Goal: Task Accomplishment & Management: Use online tool/utility

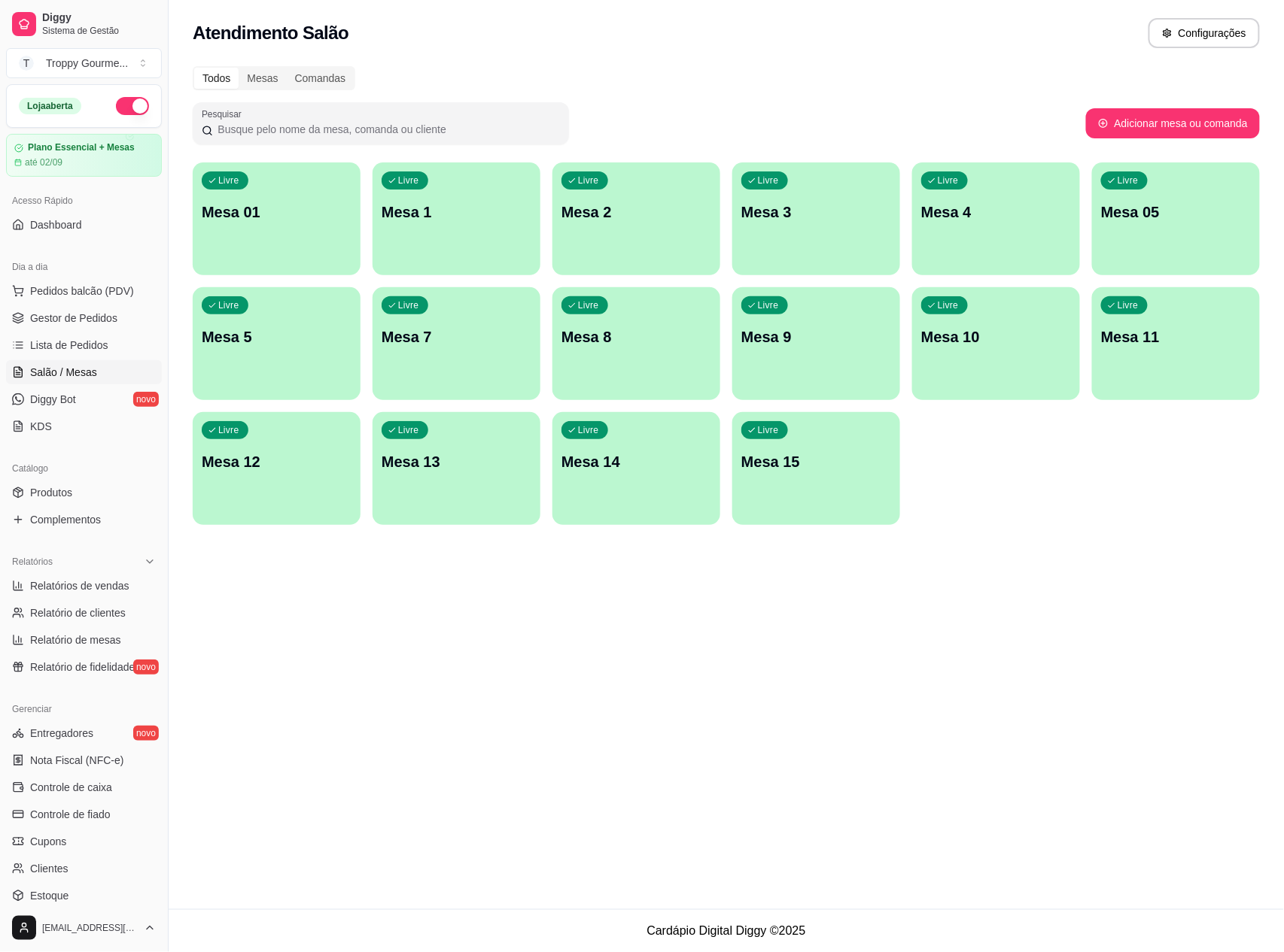
click at [281, 239] on div "Livre Mesa 01" at bounding box center [277, 209] width 168 height 95
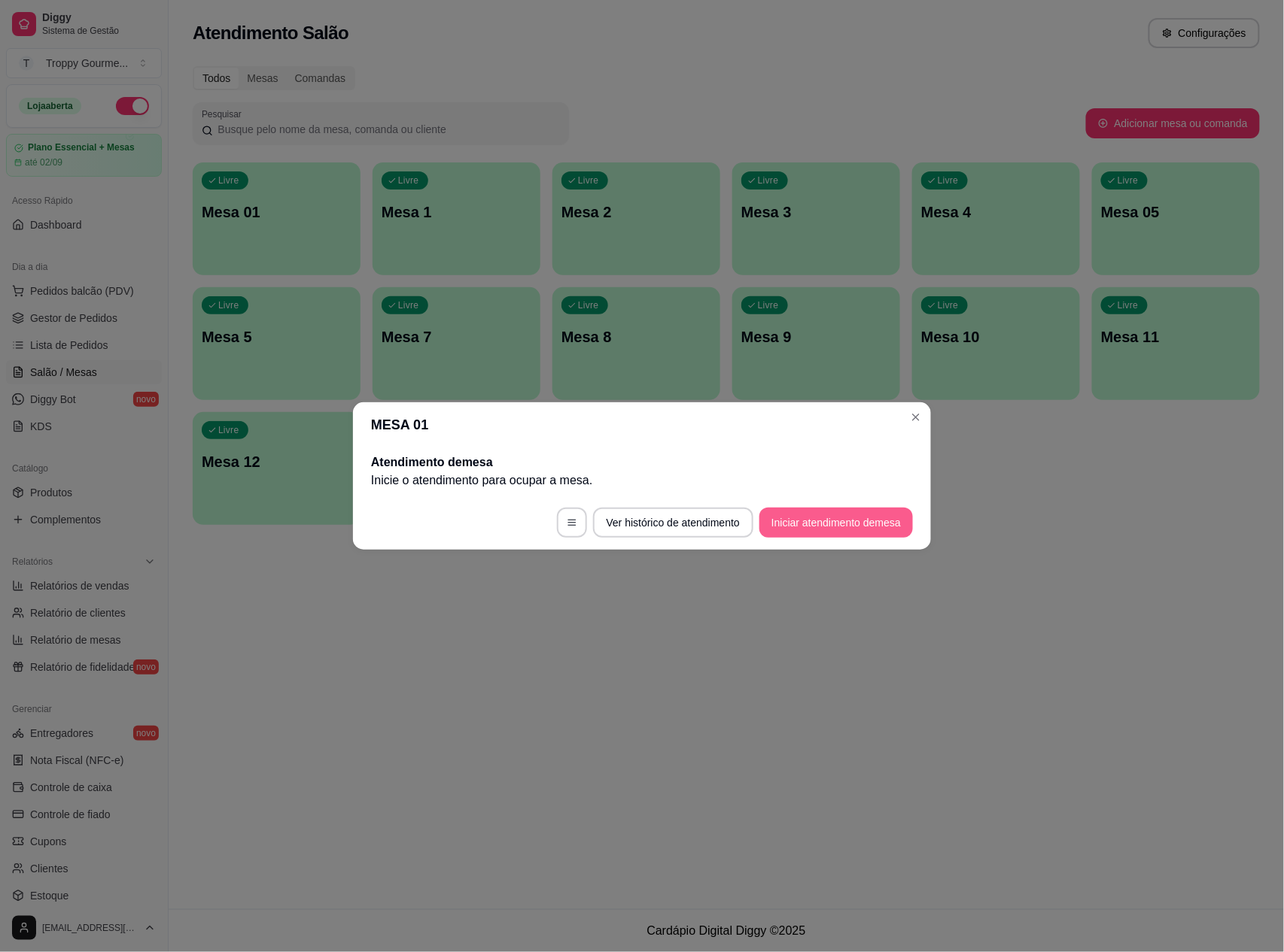
click at [862, 528] on button "Iniciar atendimento de mesa" at bounding box center [836, 523] width 154 height 30
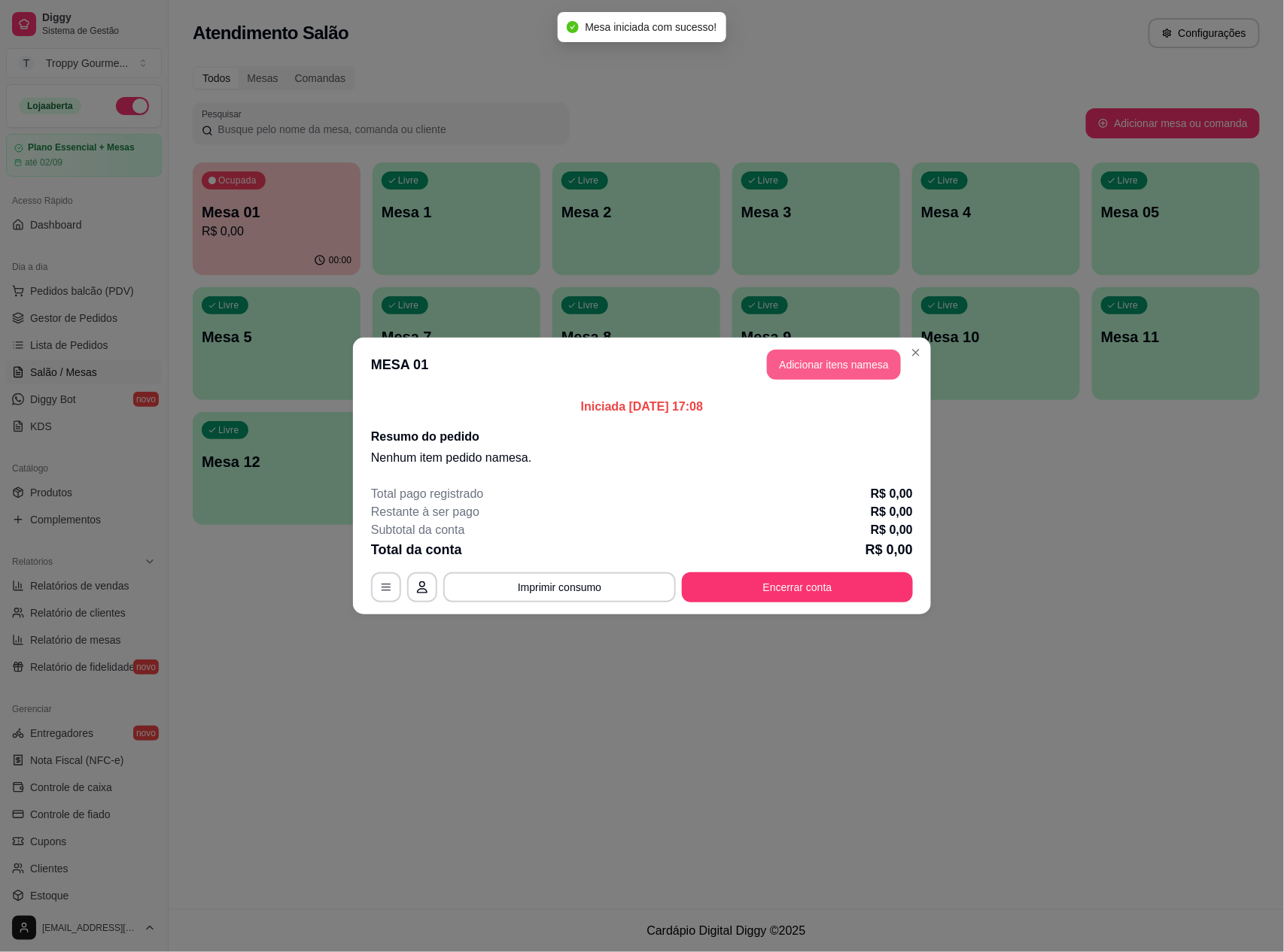
click at [837, 350] on button "Adicionar itens na mesa" at bounding box center [834, 365] width 134 height 30
click at [837, 363] on button "Adicionar itens na mesa" at bounding box center [834, 365] width 134 height 30
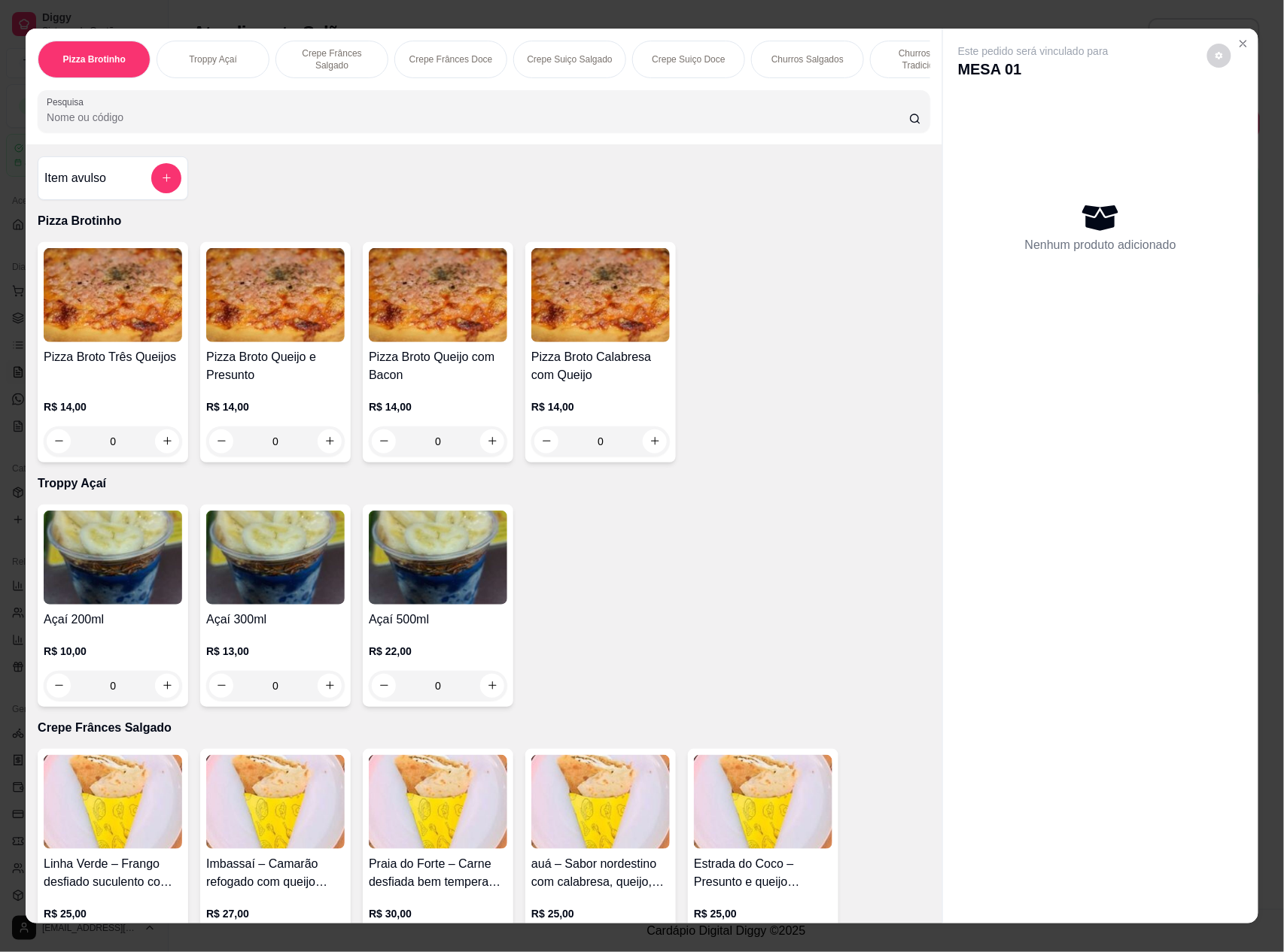
scroll to position [301, 0]
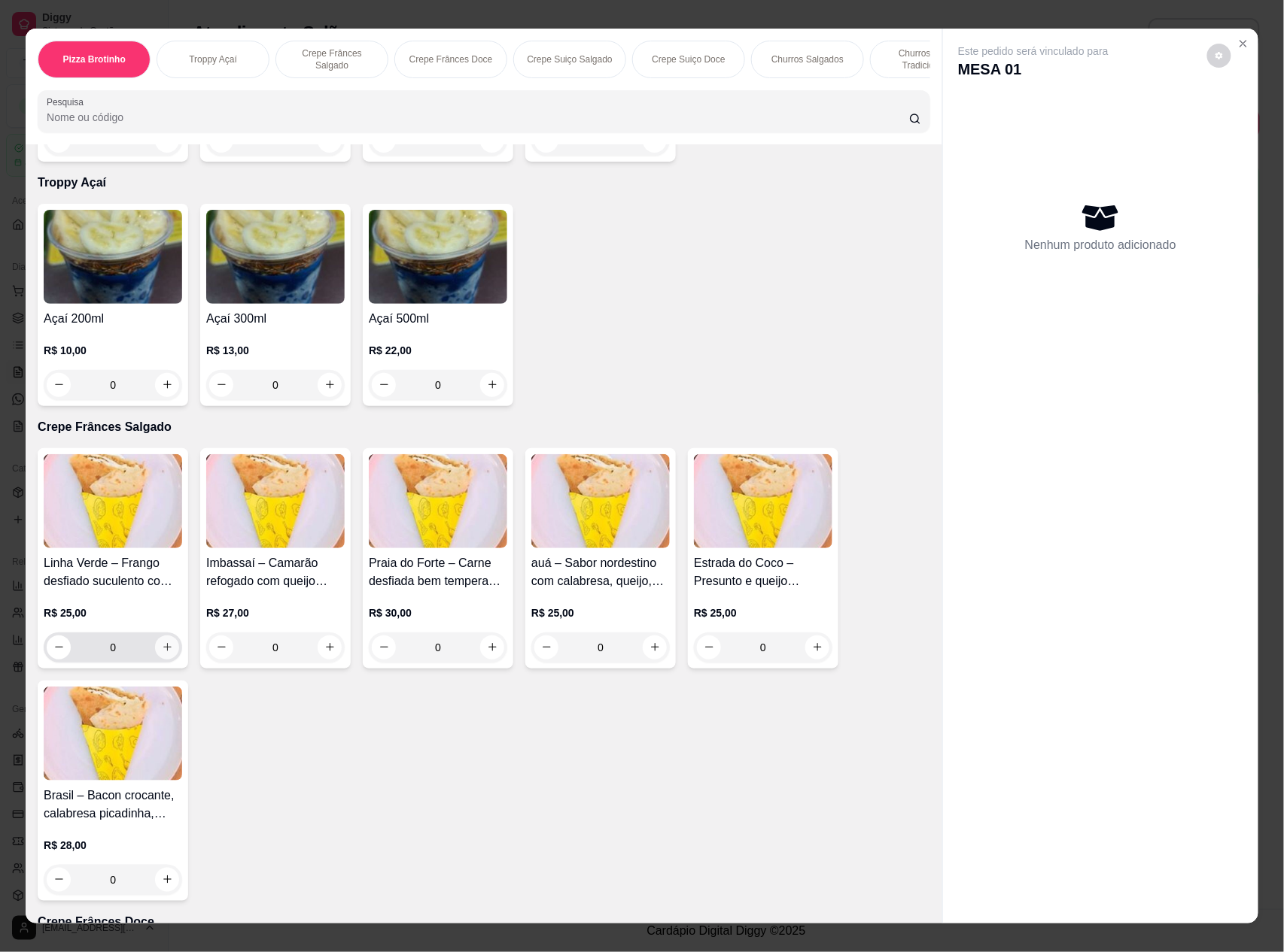
click at [155, 659] on button "increase-product-quantity" at bounding box center [167, 647] width 24 height 24
type input "1"
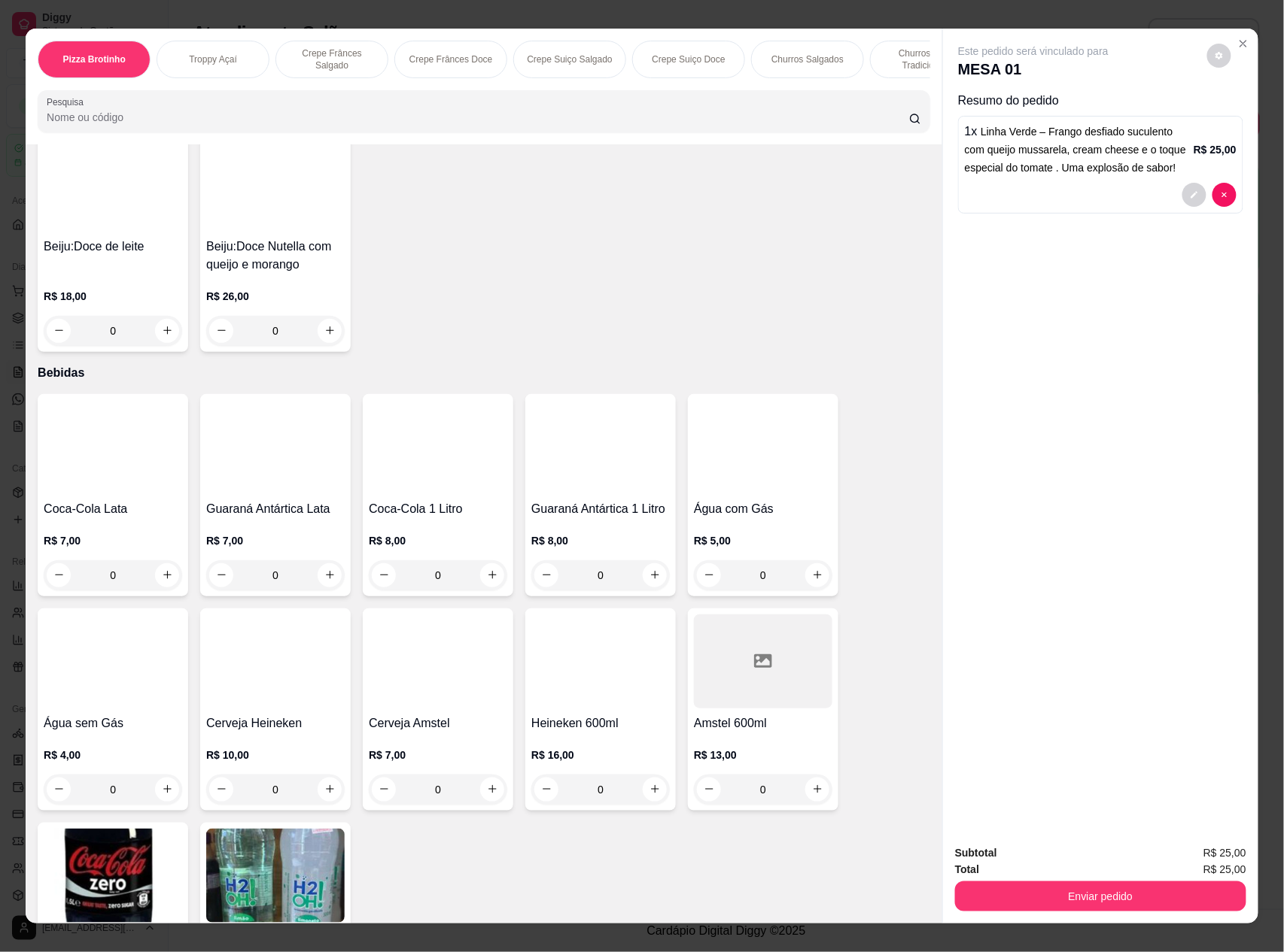
scroll to position [4023, 0]
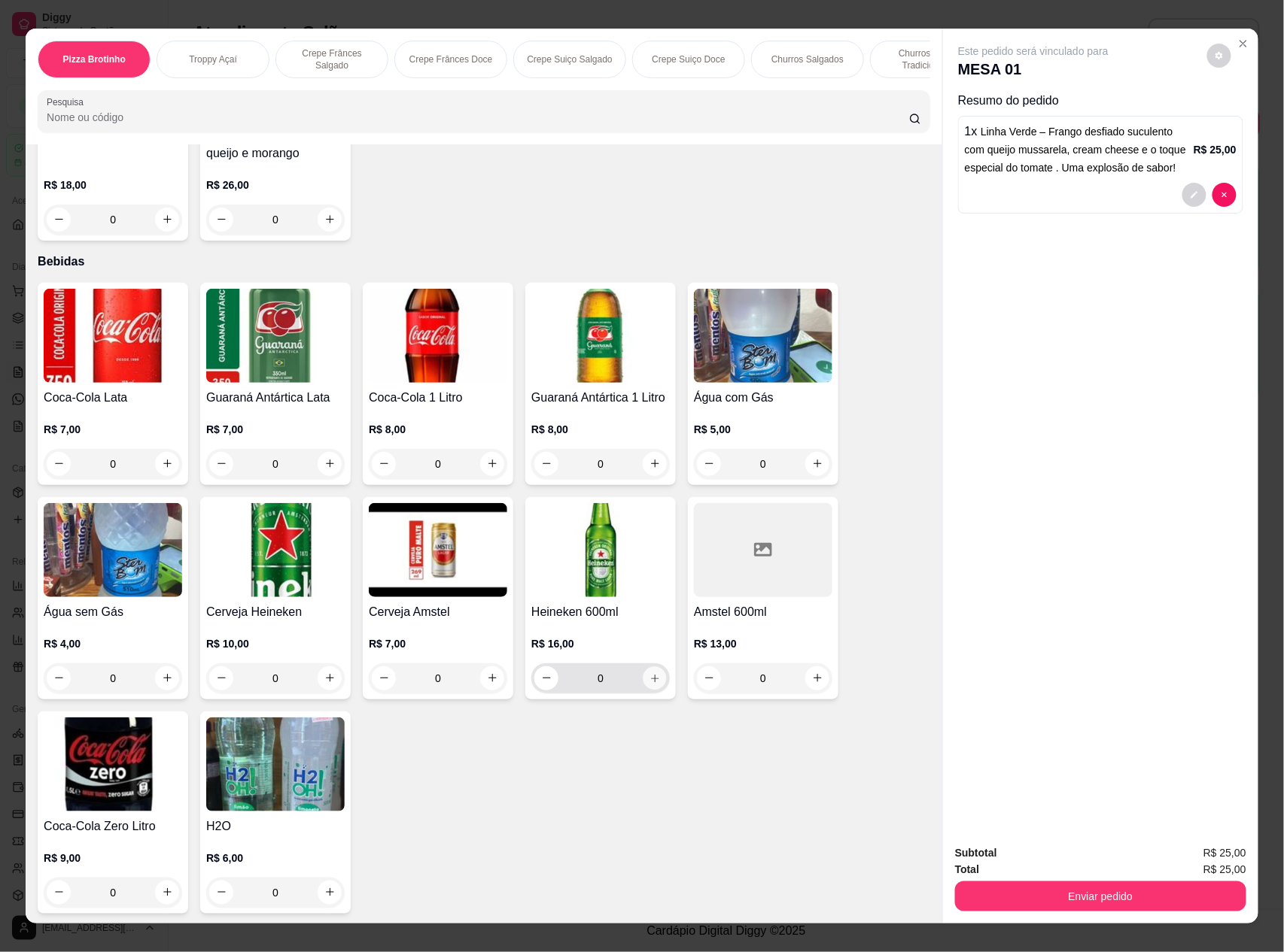
click at [651, 677] on icon "increase-product-quantity" at bounding box center [654, 678] width 7 height 7
type input "1"
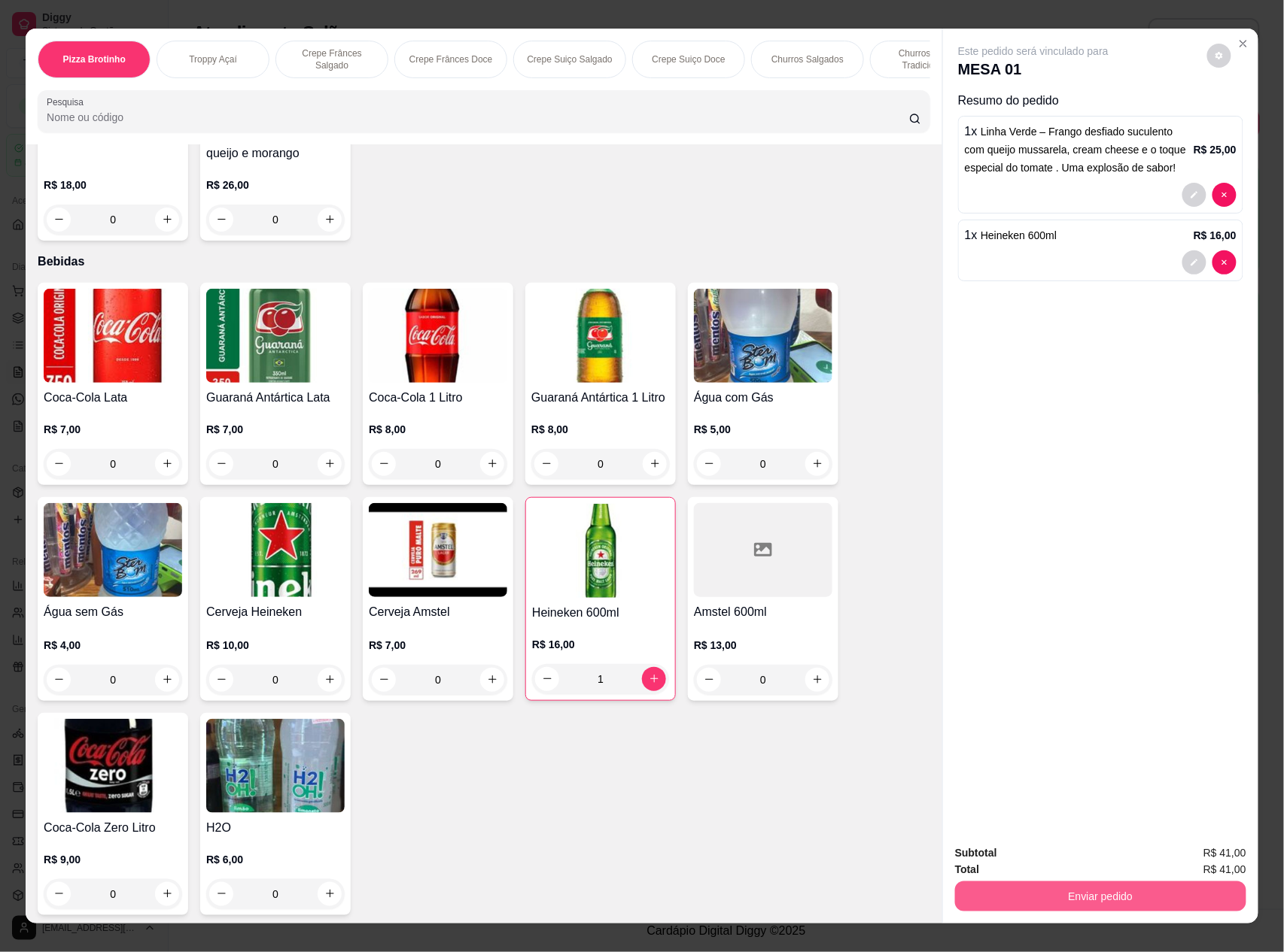
click at [1056, 888] on button "Enviar pedido" at bounding box center [1100, 897] width 291 height 30
click at [1044, 858] on button "Não registrar e enviar pedido" at bounding box center [1049, 861] width 157 height 29
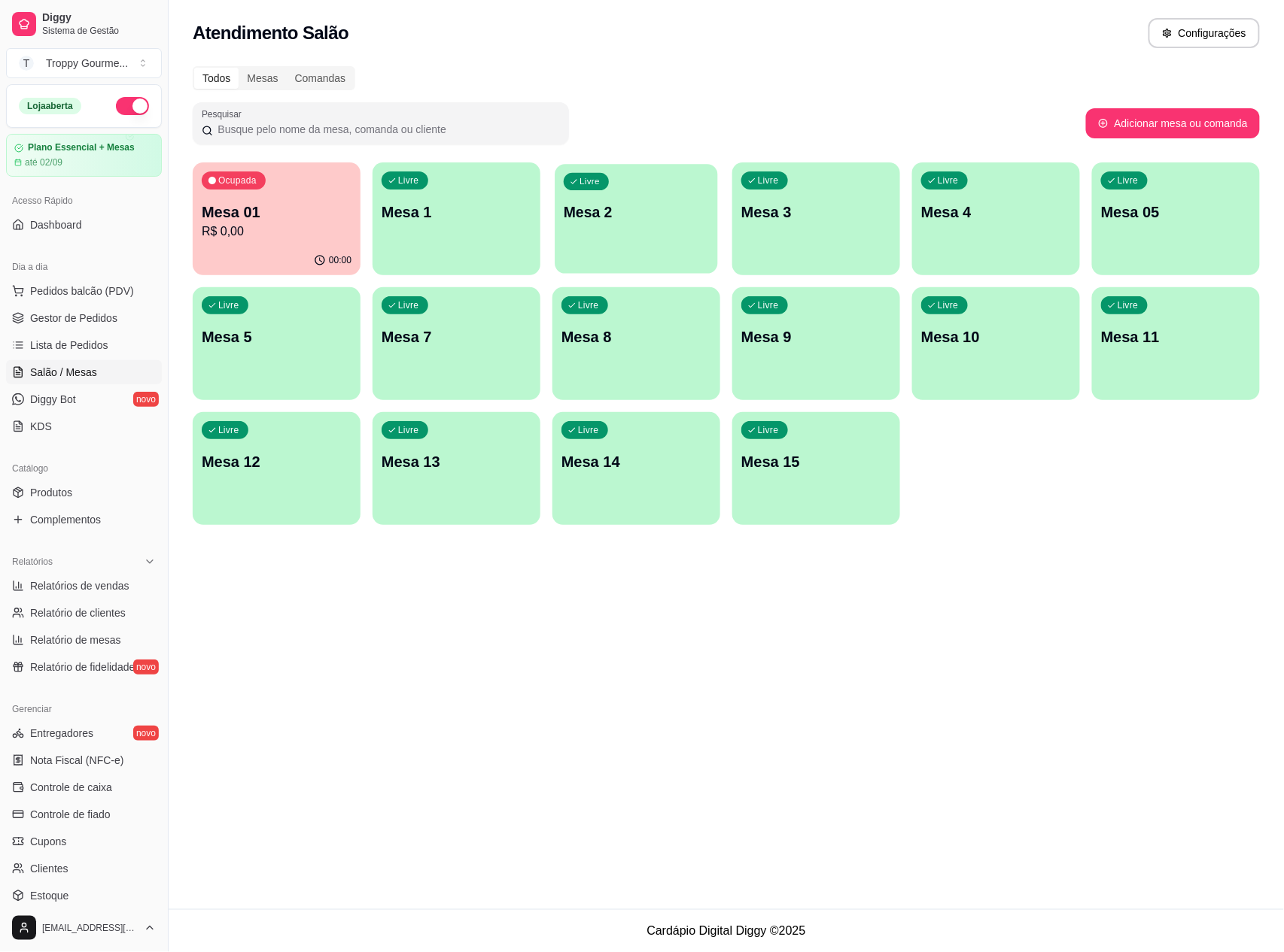
click at [580, 229] on div "Livre Mesa 2" at bounding box center [636, 209] width 162 height 92
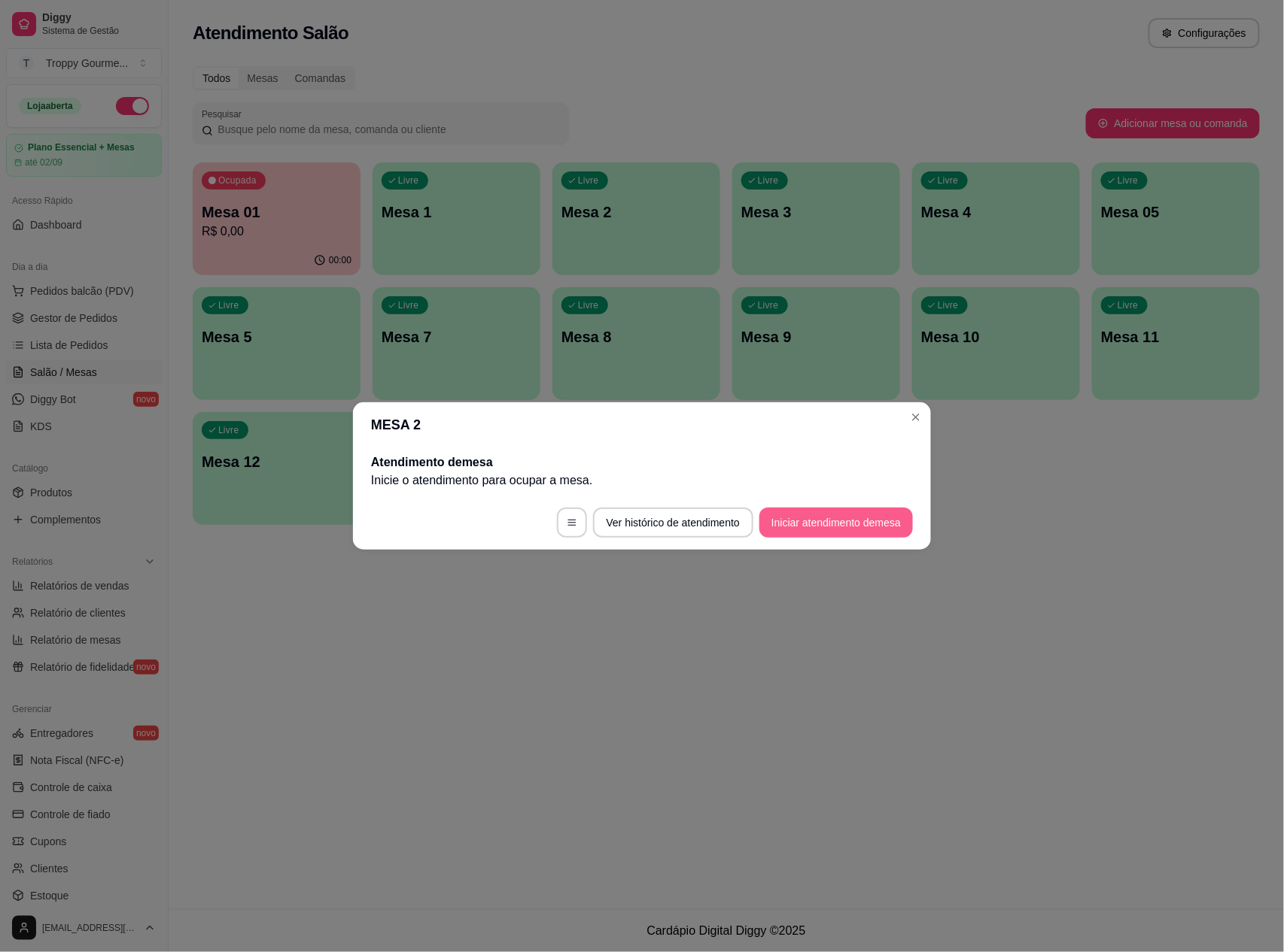
click at [802, 516] on button "Iniciar atendimento de mesa" at bounding box center [836, 523] width 154 height 30
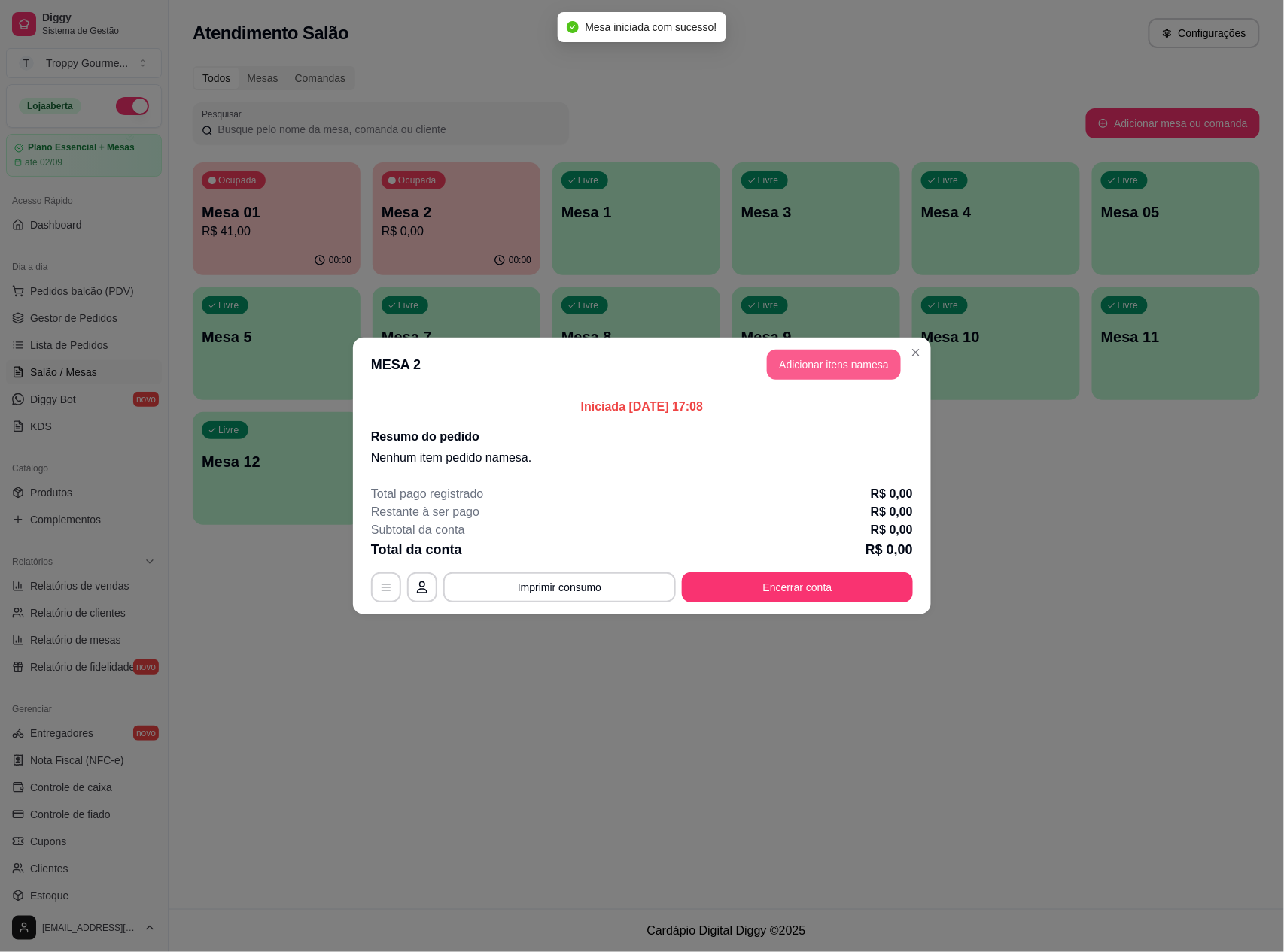
click at [847, 358] on button "Adicionar itens na mesa" at bounding box center [834, 365] width 134 height 30
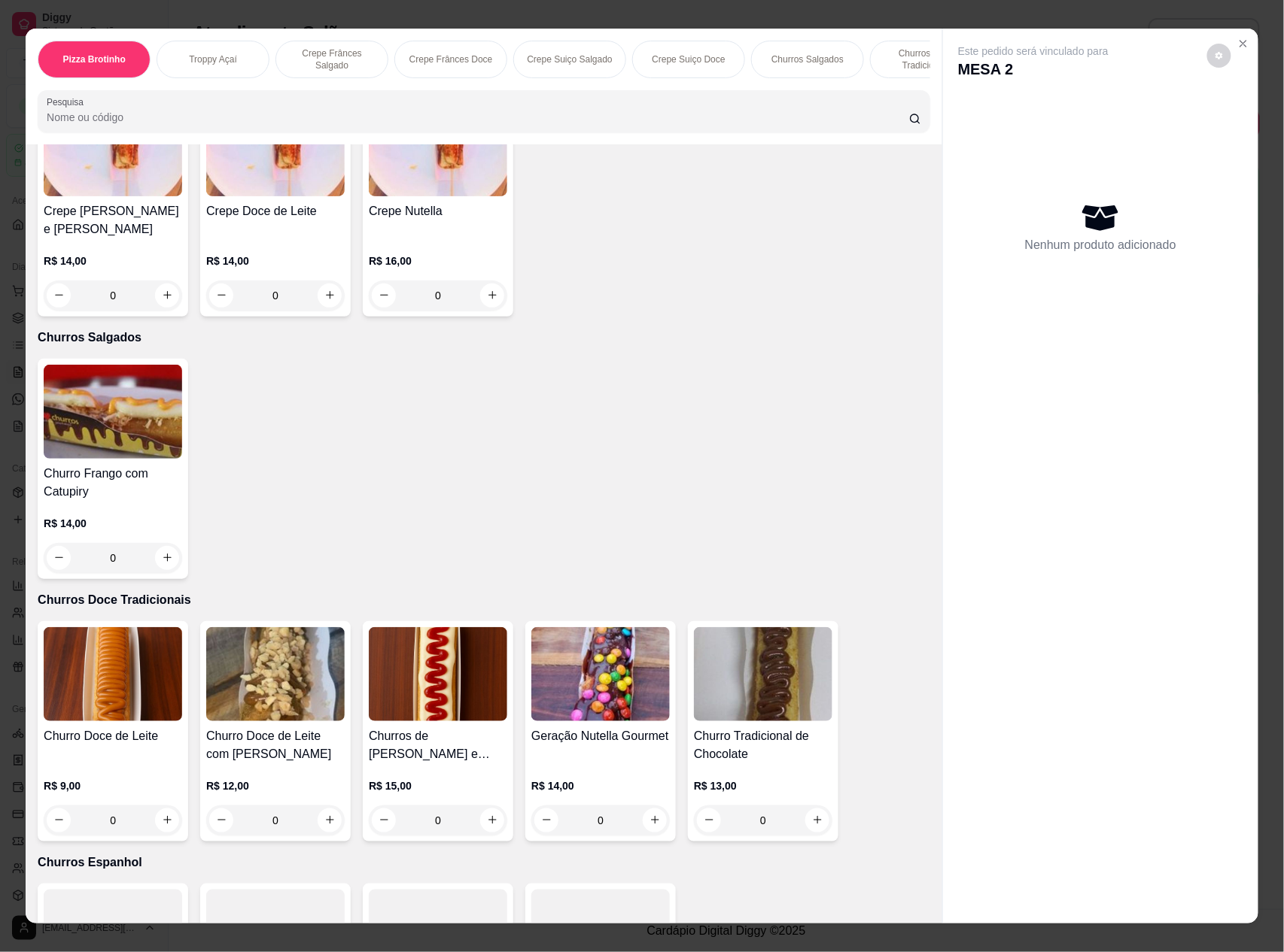
scroll to position [2006, 0]
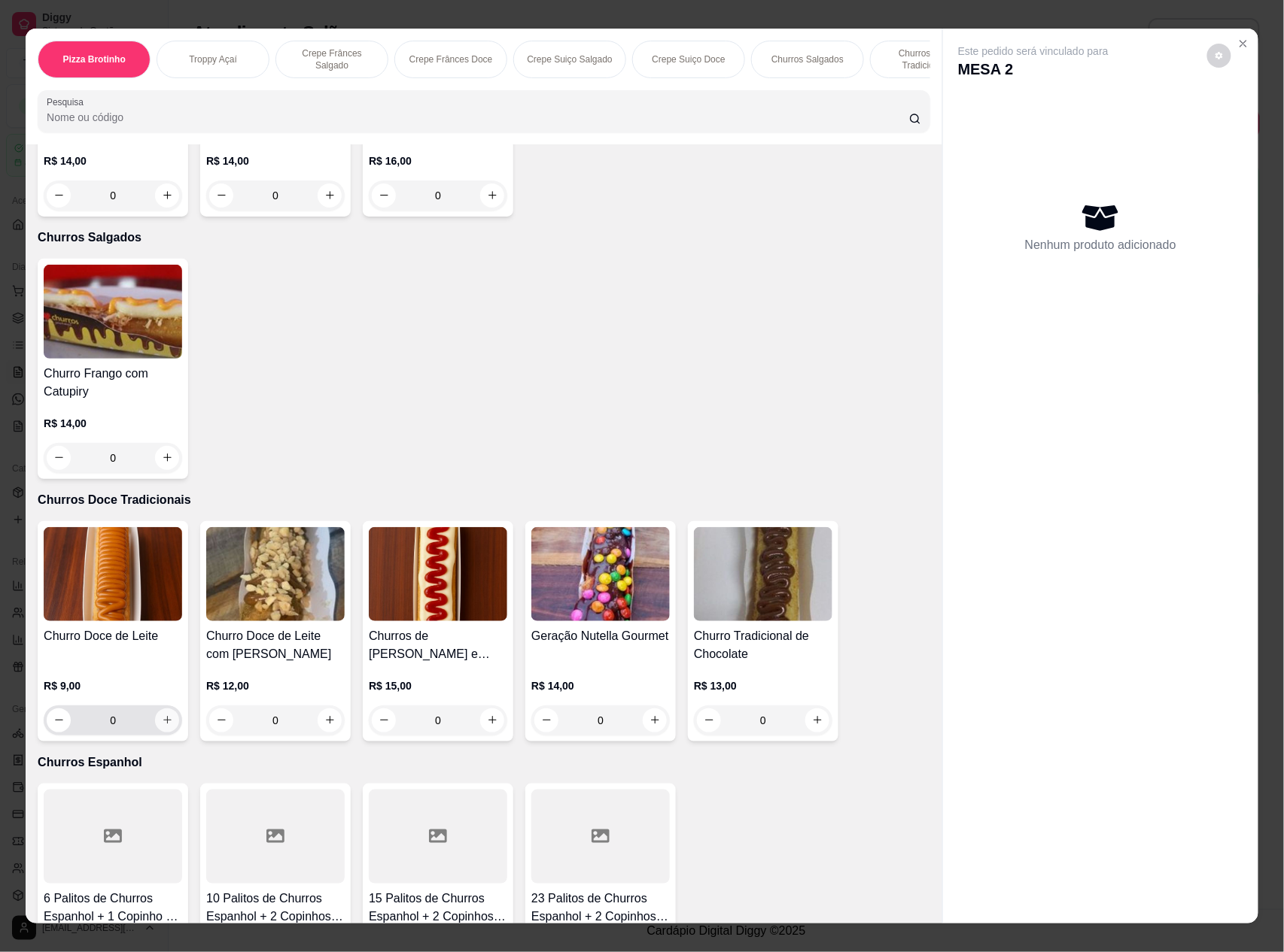
click at [163, 718] on icon "increase-product-quantity" at bounding box center [167, 721] width 8 height 8
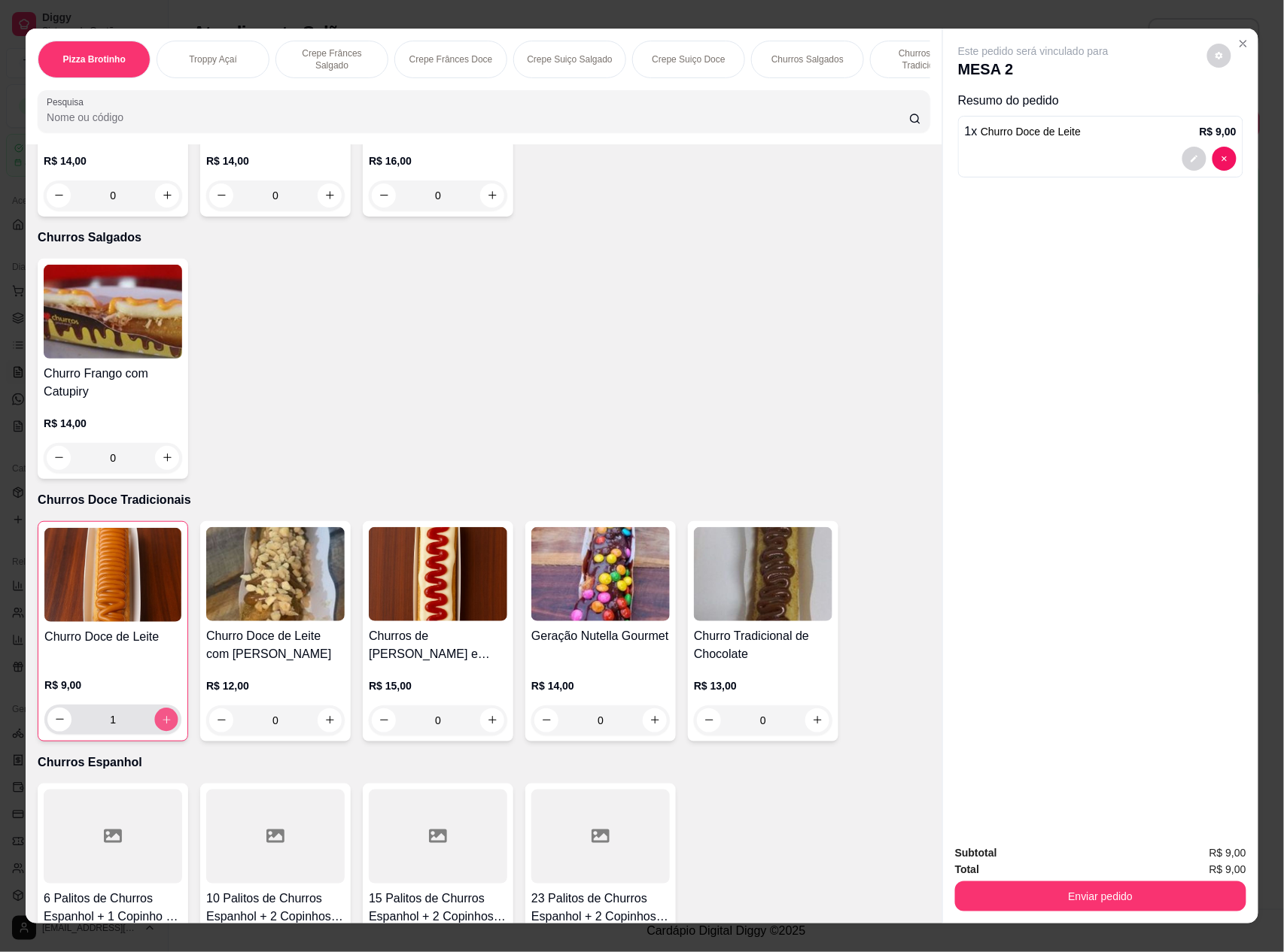
click at [161, 718] on icon "increase-product-quantity" at bounding box center [166, 720] width 11 height 11
click at [50, 725] on button "decrease-product-quantity" at bounding box center [59, 719] width 23 height 23
type input "1"
click at [811, 715] on icon "increase-product-quantity" at bounding box center [817, 721] width 11 height 11
type input "1"
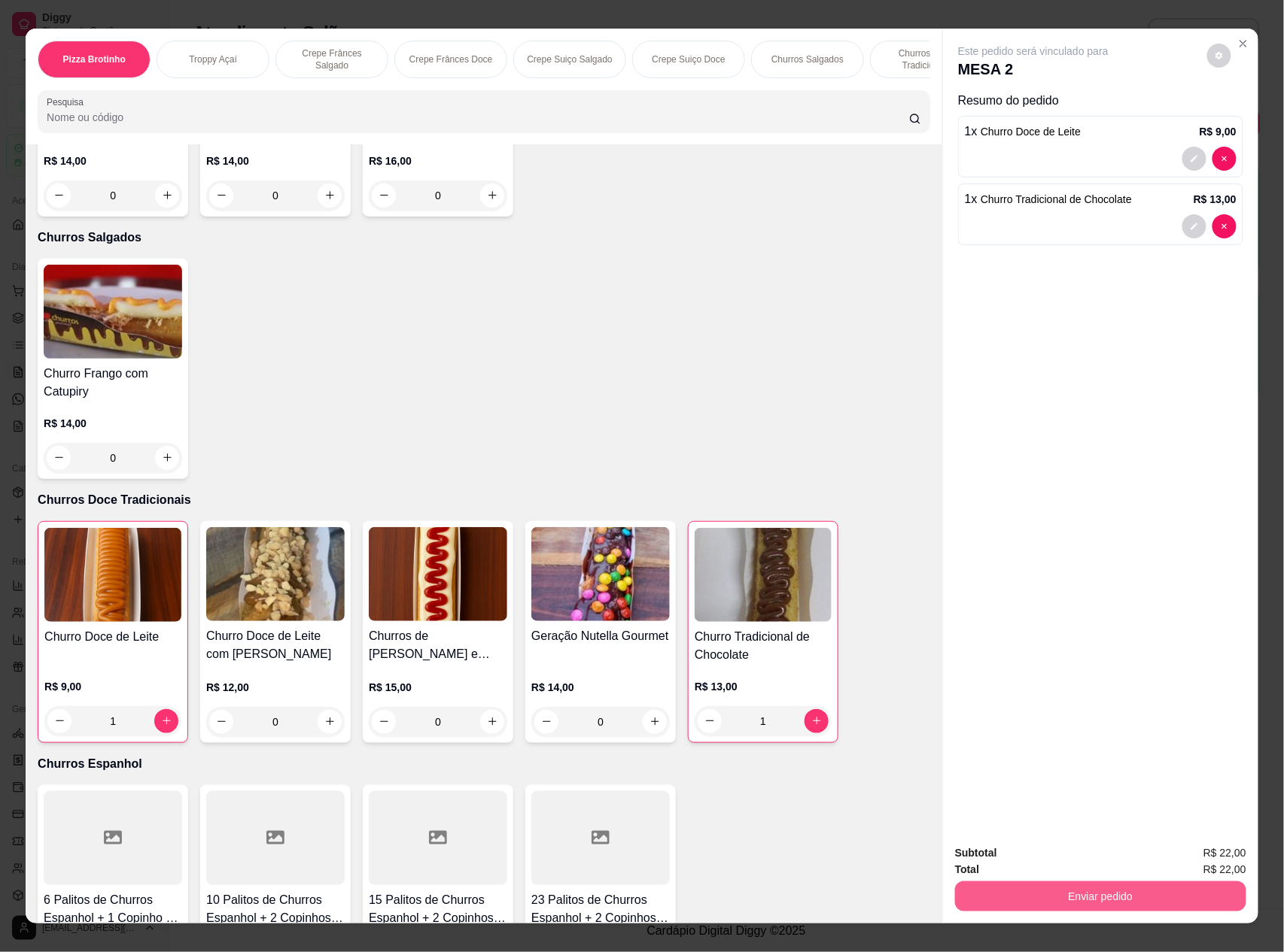
click at [1088, 886] on button "Enviar pedido" at bounding box center [1100, 897] width 291 height 30
click at [1058, 861] on button "Não registrar e enviar pedido" at bounding box center [1049, 861] width 157 height 29
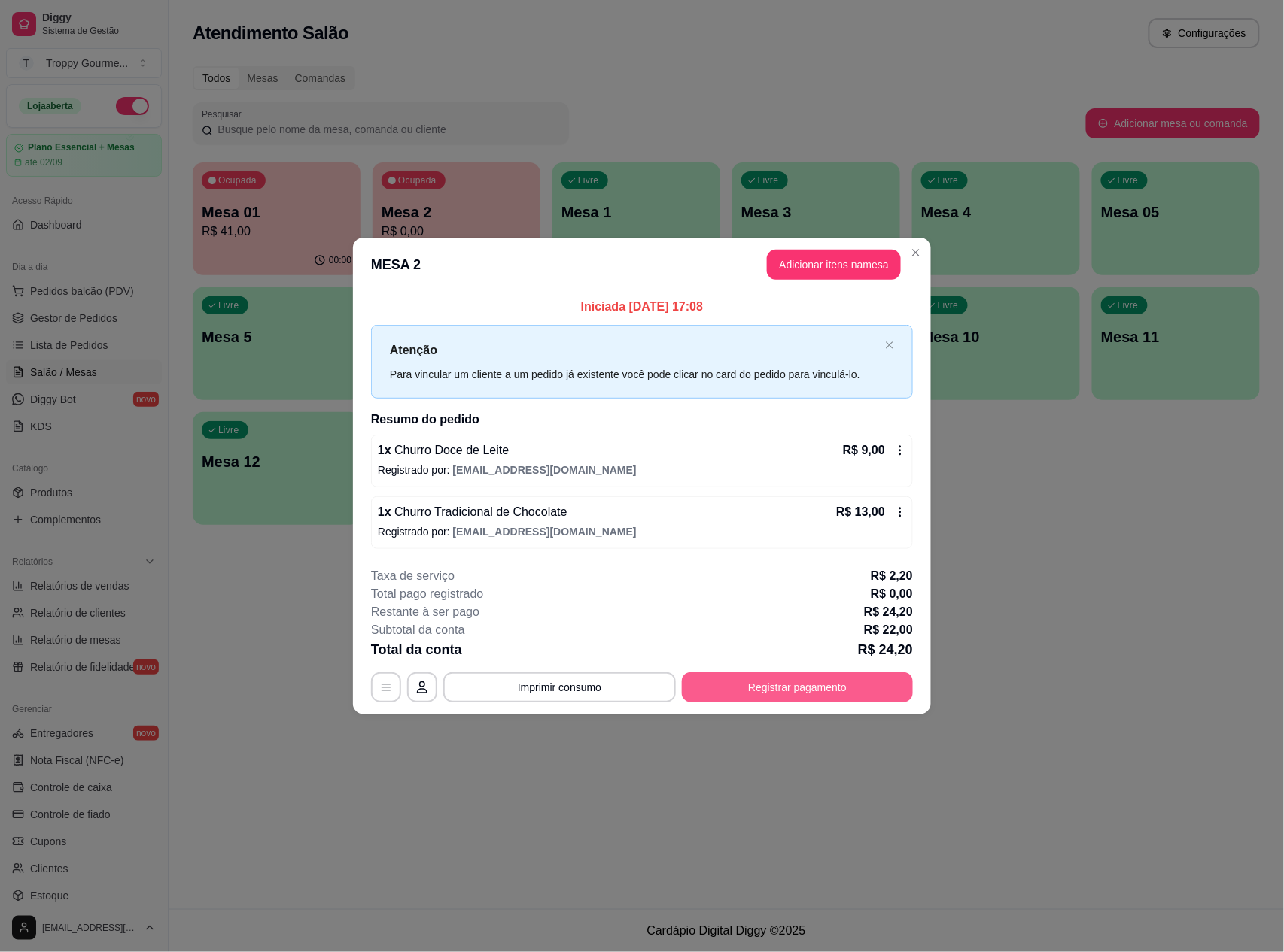
click at [819, 686] on button "Registrar pagamento" at bounding box center [797, 687] width 231 height 30
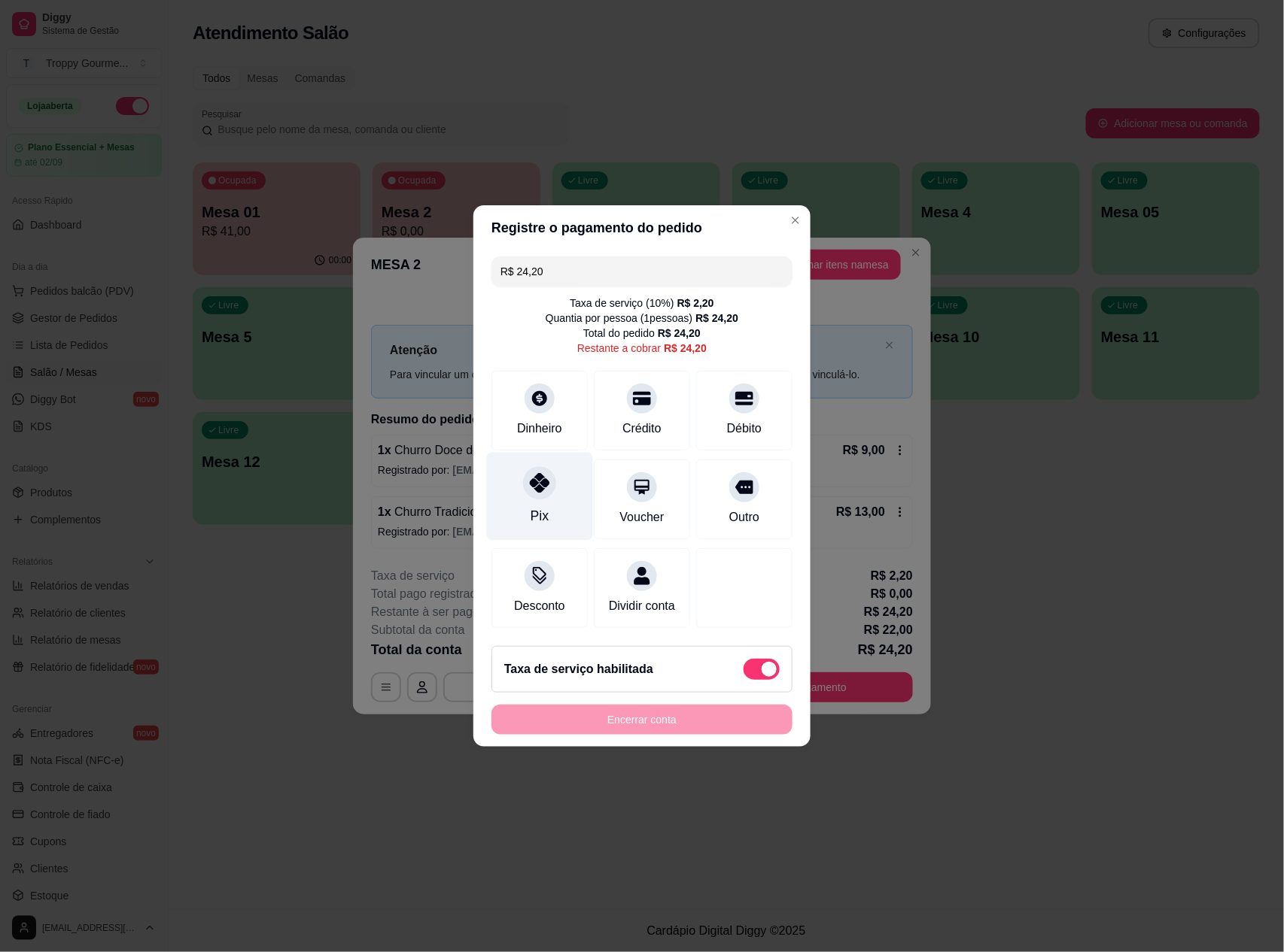
click at [531, 488] on div at bounding box center [539, 483] width 33 height 33
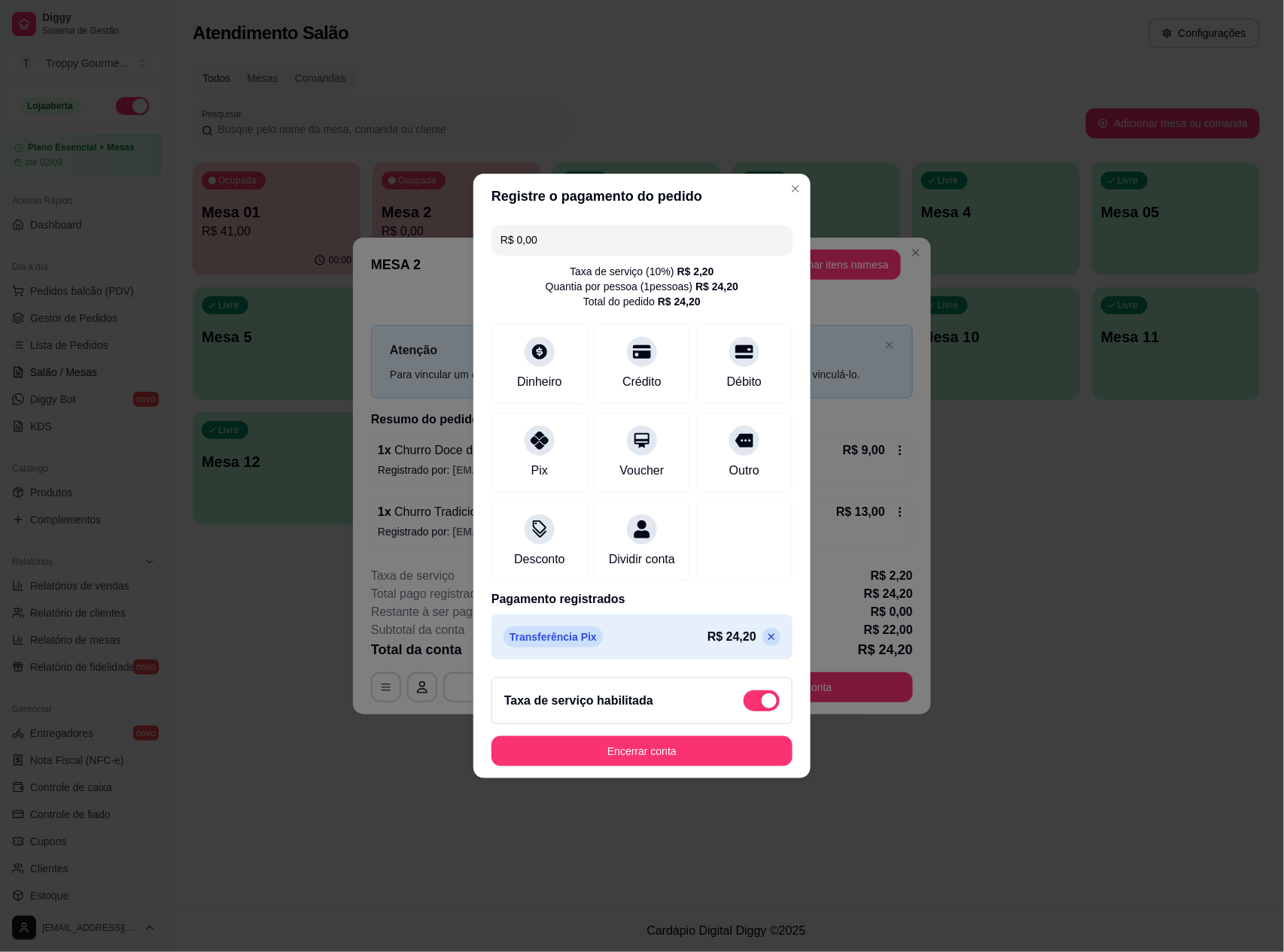
click at [765, 643] on icon at bounding box center [771, 637] width 12 height 12
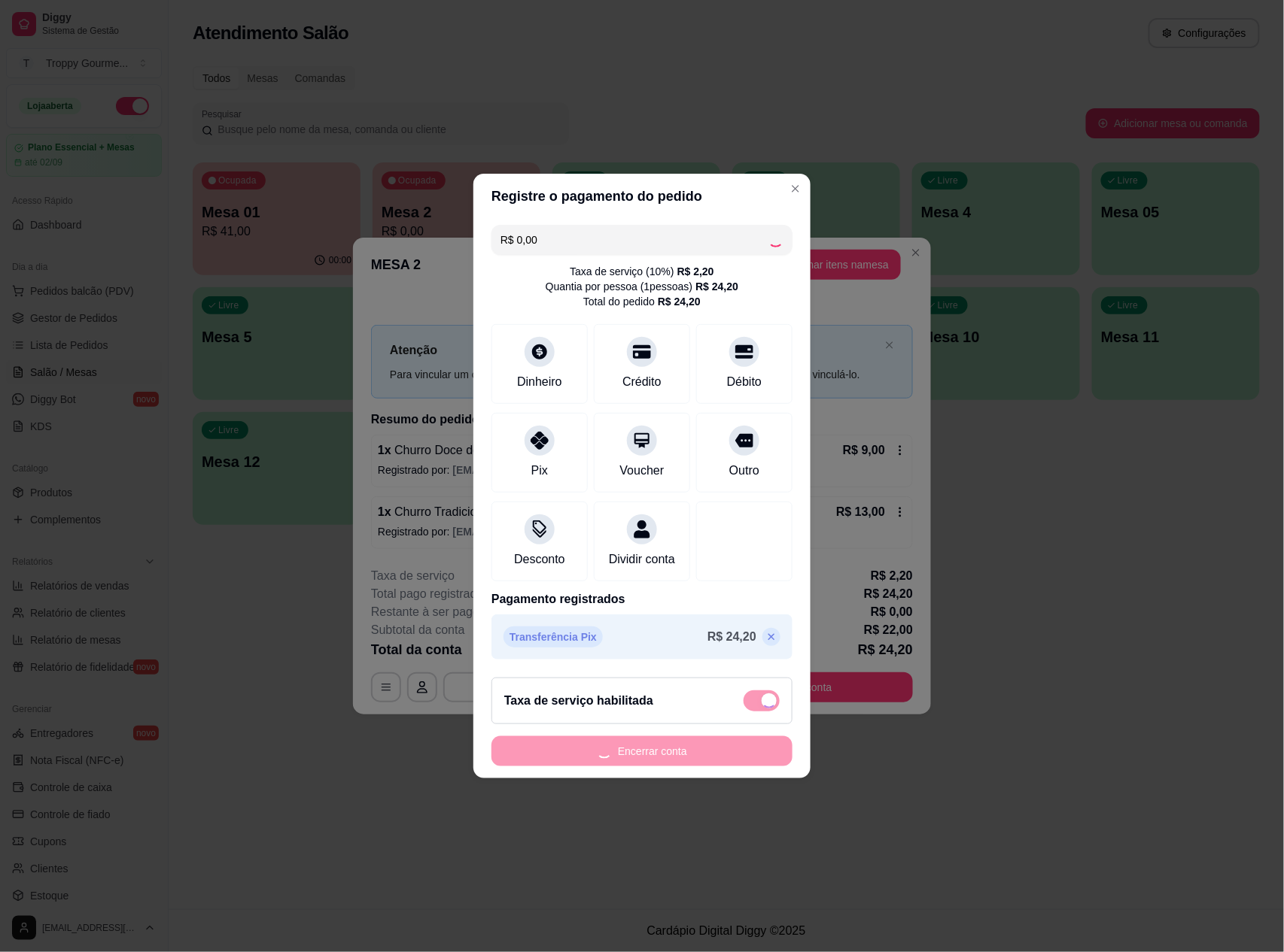
type input "R$ 24,20"
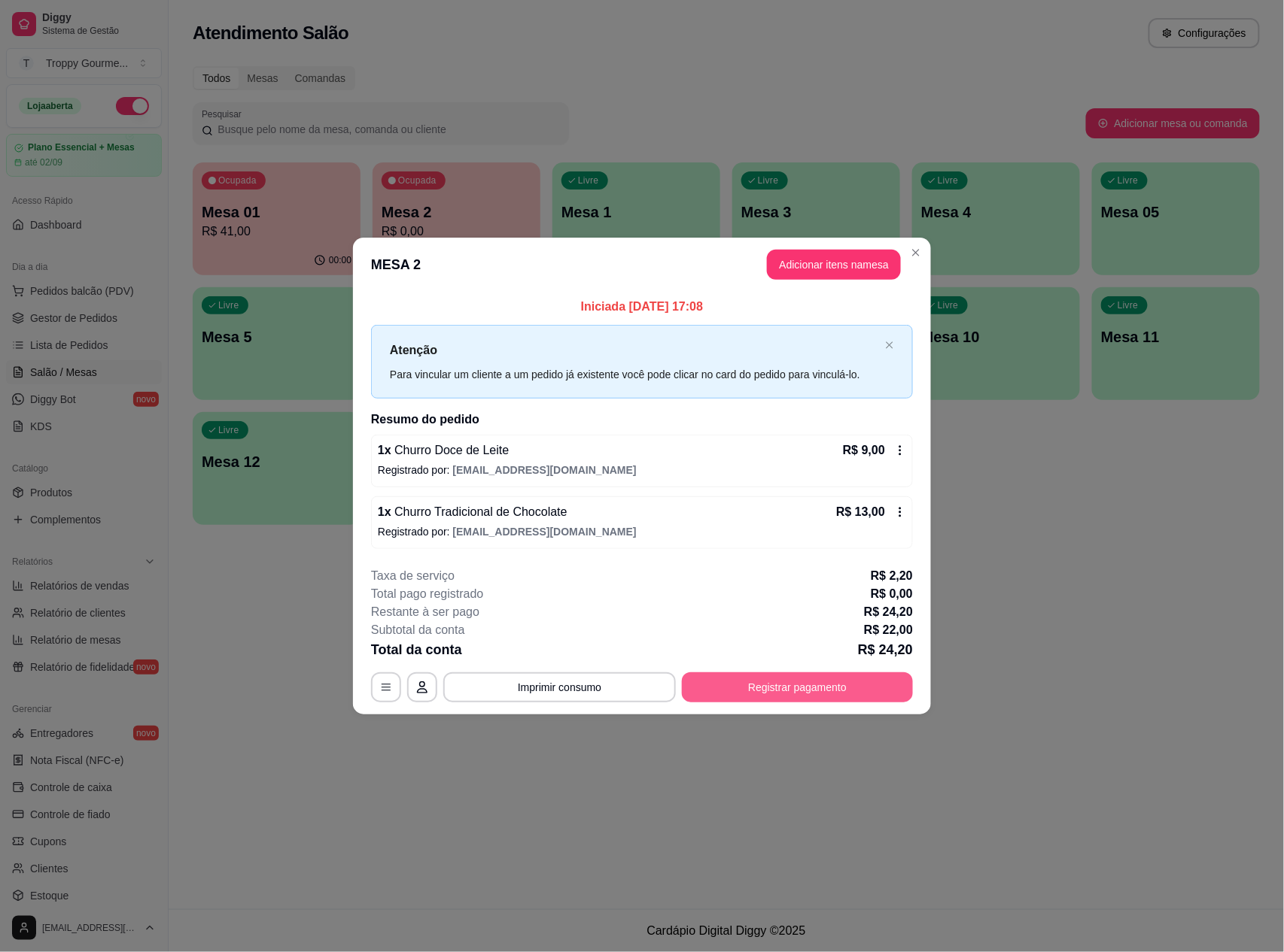
click at [764, 683] on button "Registrar pagamento" at bounding box center [797, 687] width 231 height 30
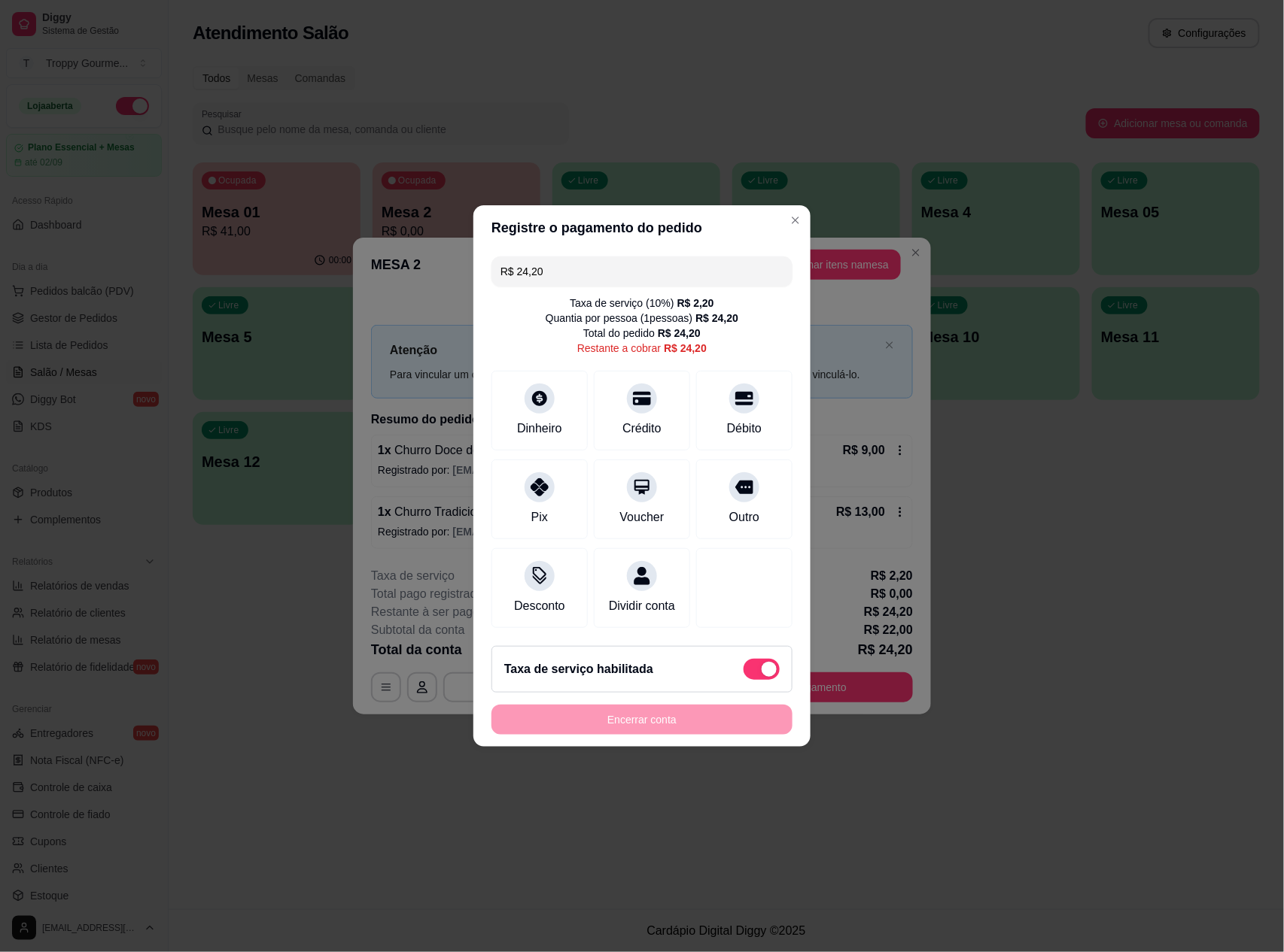
click at [745, 675] on span at bounding box center [761, 669] width 36 height 21
click at [745, 675] on input "checkbox" at bounding box center [748, 677] width 10 height 10
checkbox input "true"
type input "R$ 22,00"
checkbox input "false"
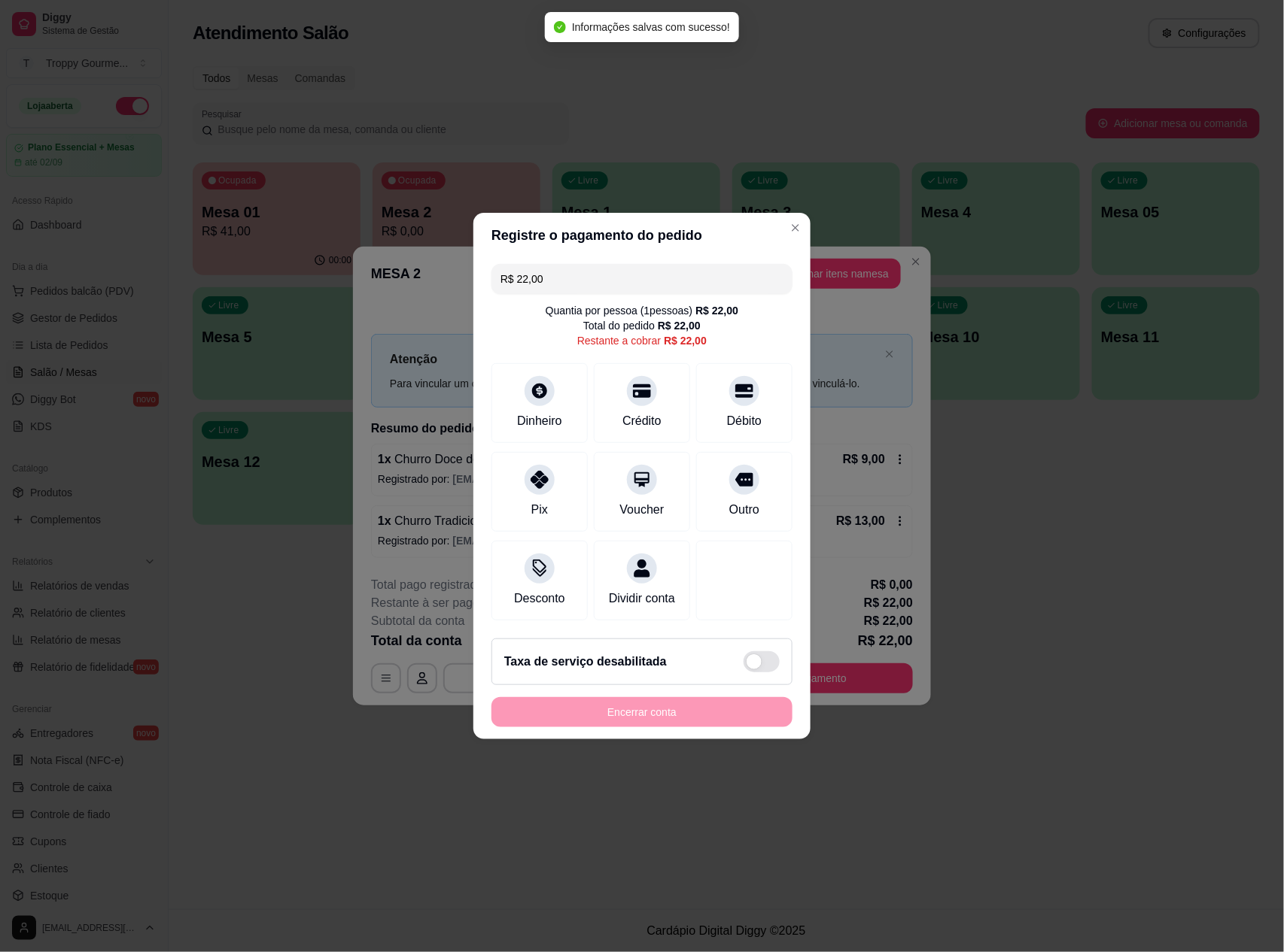
click at [688, 718] on div "Encerrar conta" at bounding box center [642, 712] width 301 height 30
click at [670, 714] on div "Encerrar conta" at bounding box center [642, 712] width 301 height 30
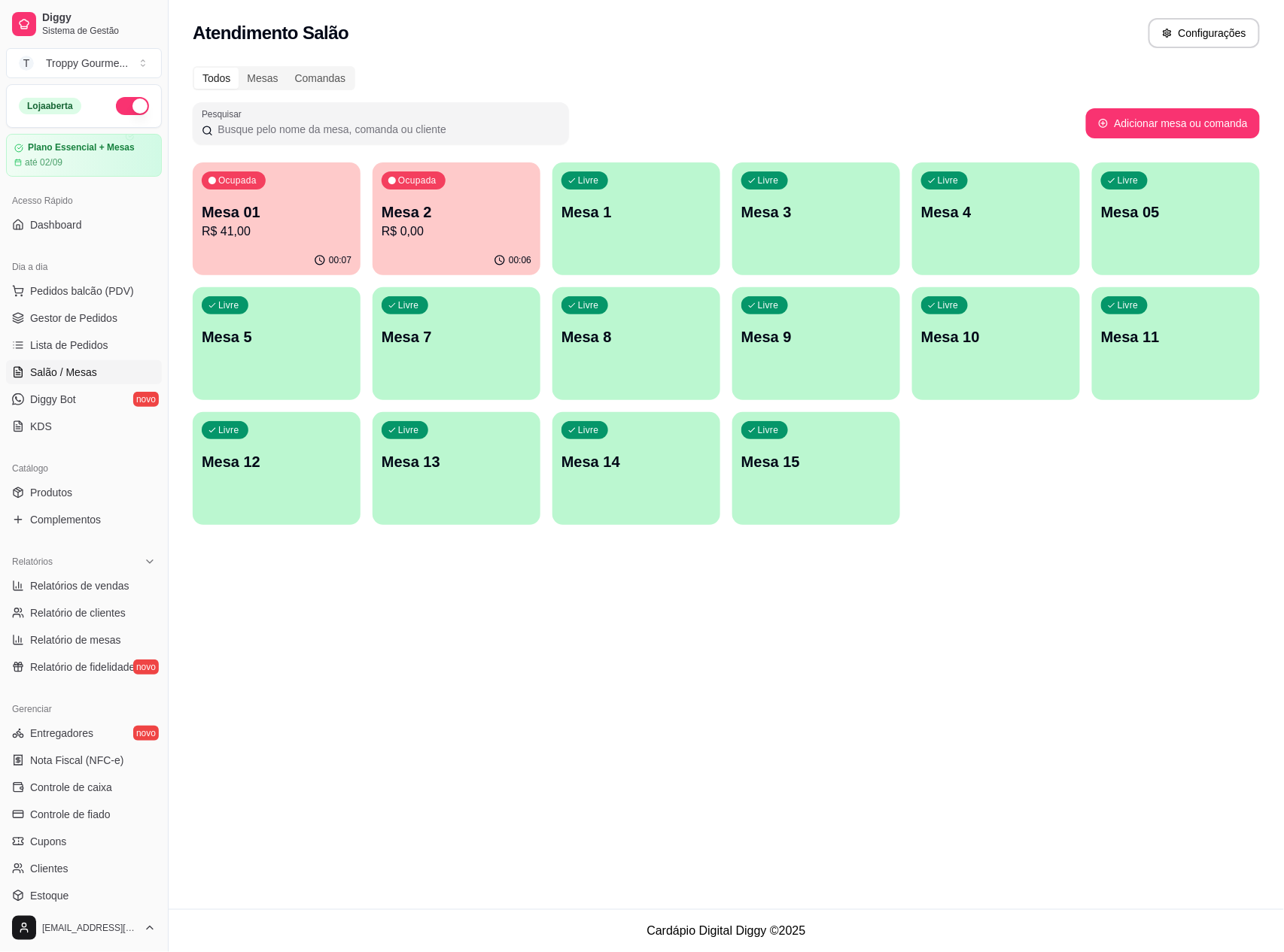
click at [403, 220] on p "Mesa 2" at bounding box center [456, 212] width 150 height 21
click at [247, 203] on p "Mesa 01" at bounding box center [277, 212] width 146 height 20
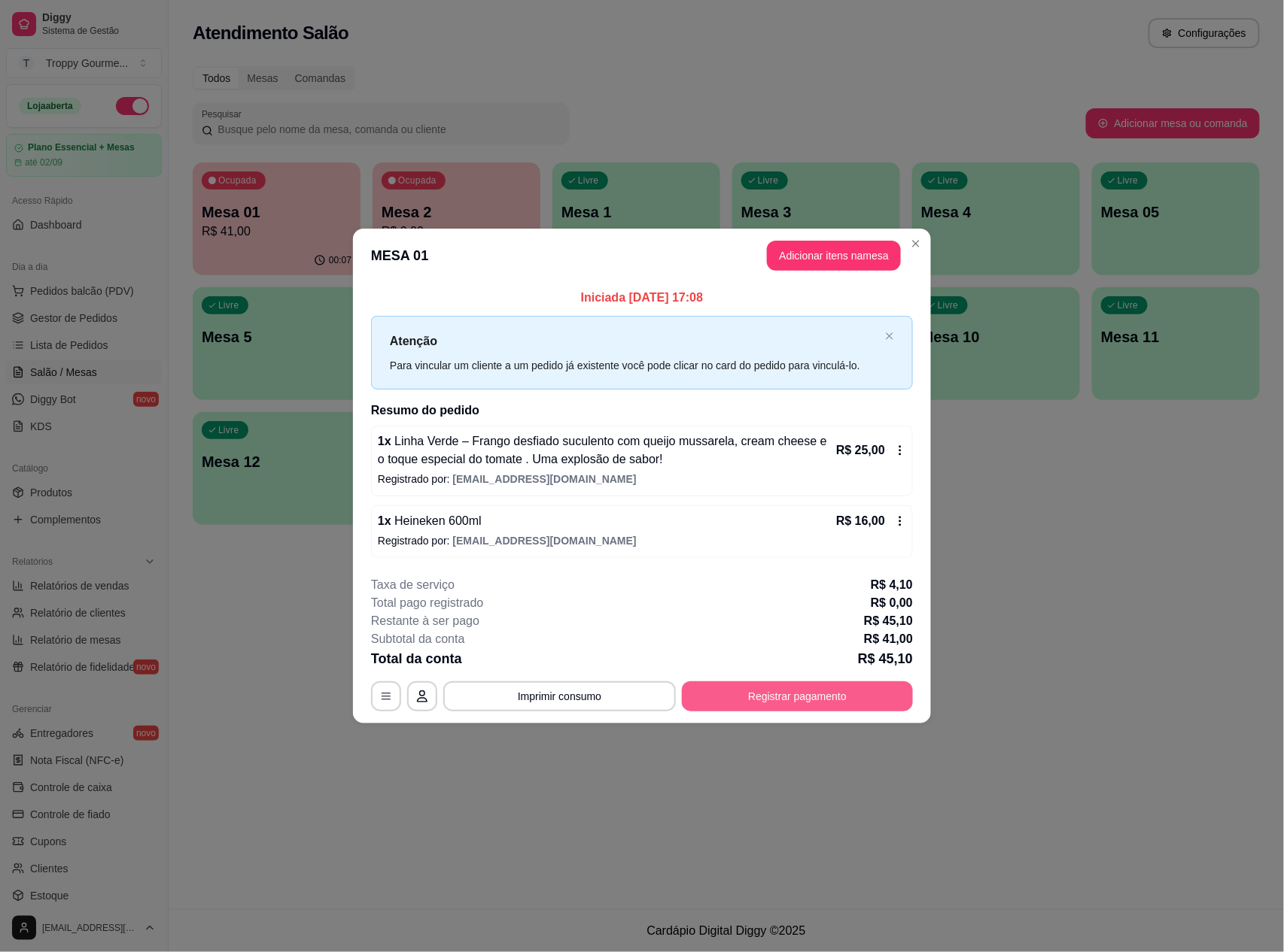
click at [753, 693] on button "Registrar pagamento" at bounding box center [797, 697] width 231 height 30
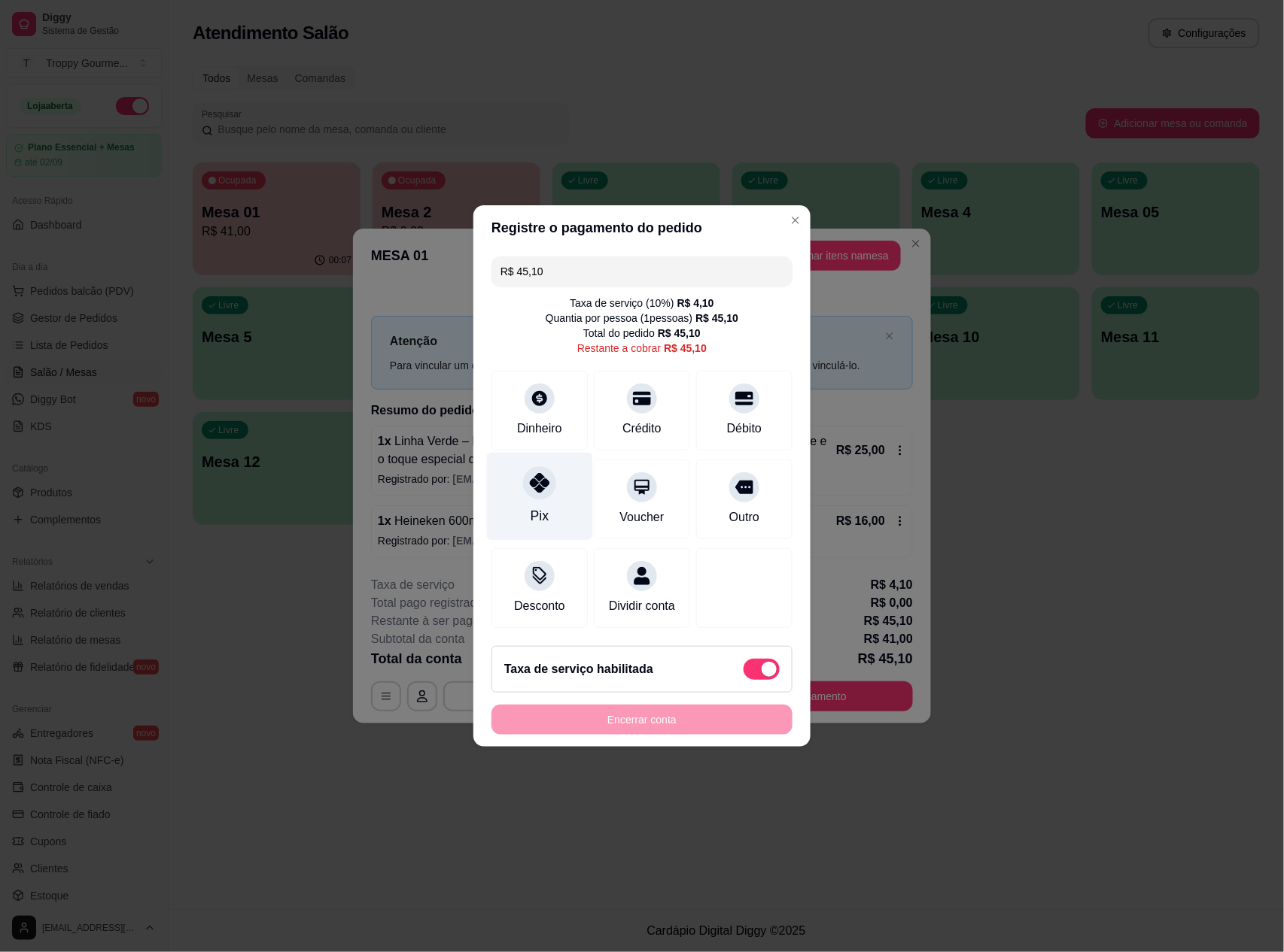
click at [542, 477] on icon at bounding box center [540, 483] width 19 height 19
type input "R$ 0,00"
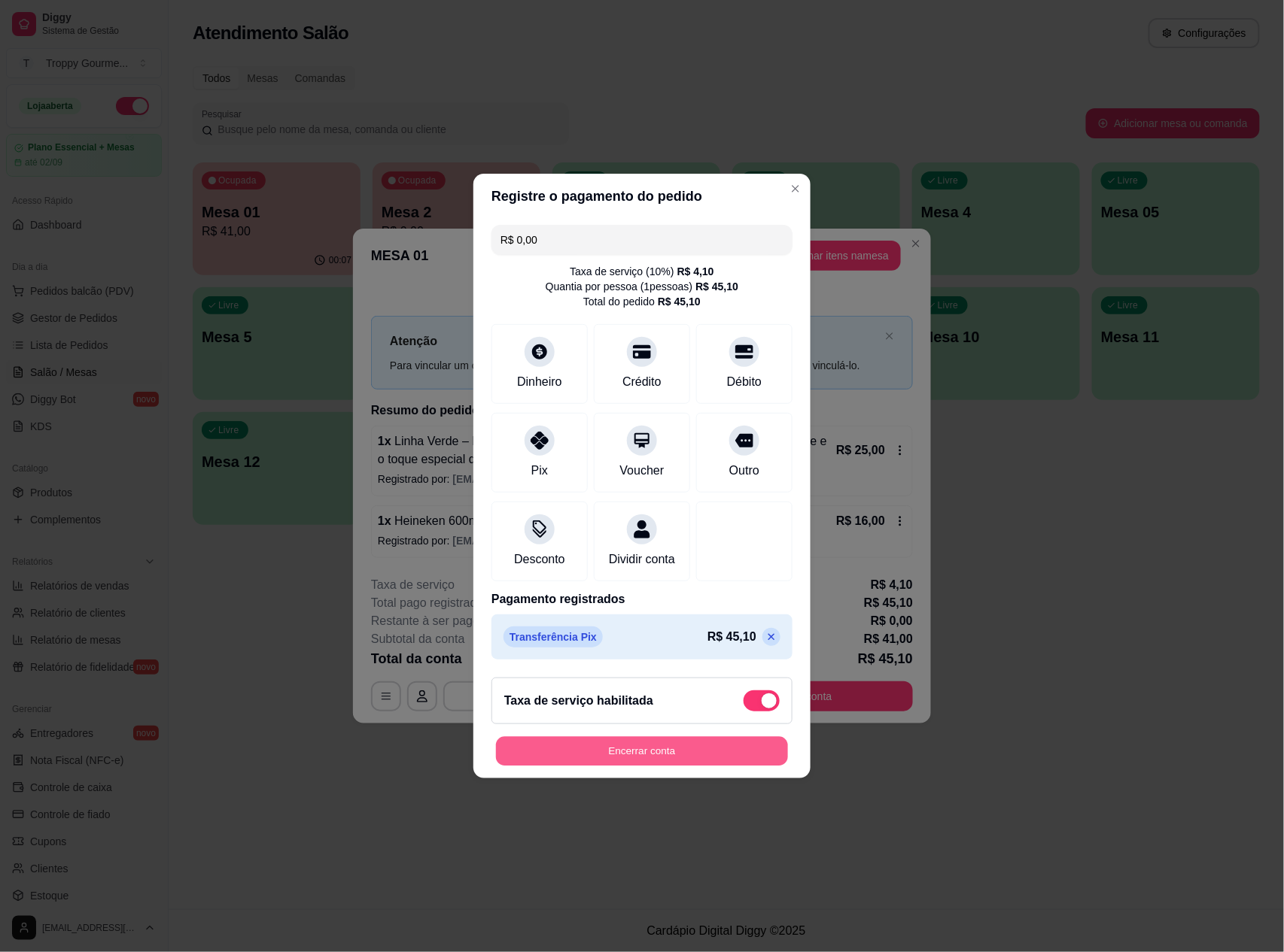
click at [688, 752] on button "Encerrar conta" at bounding box center [641, 751] width 292 height 30
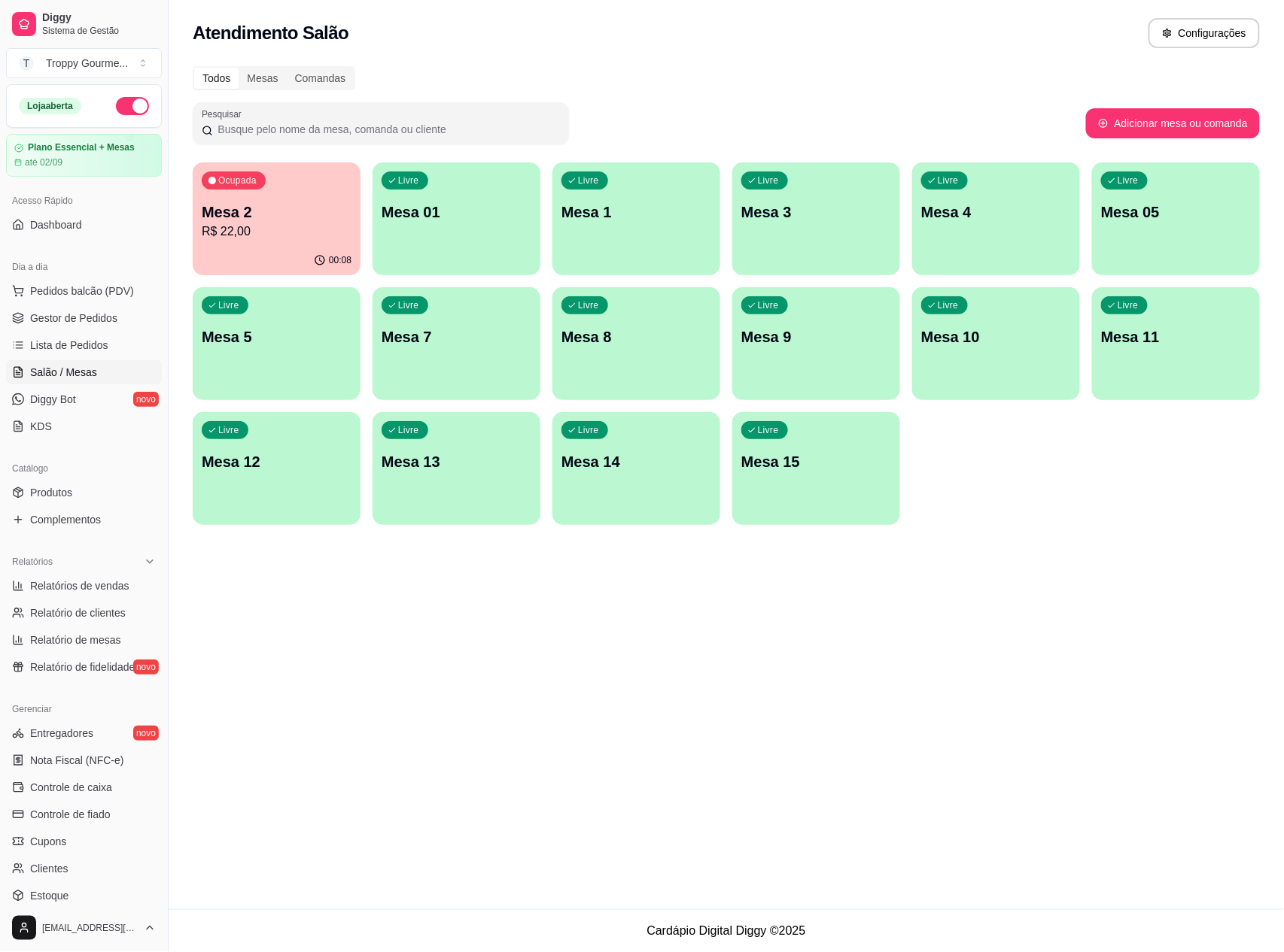
click at [298, 217] on p "Mesa 2" at bounding box center [276, 212] width 150 height 21
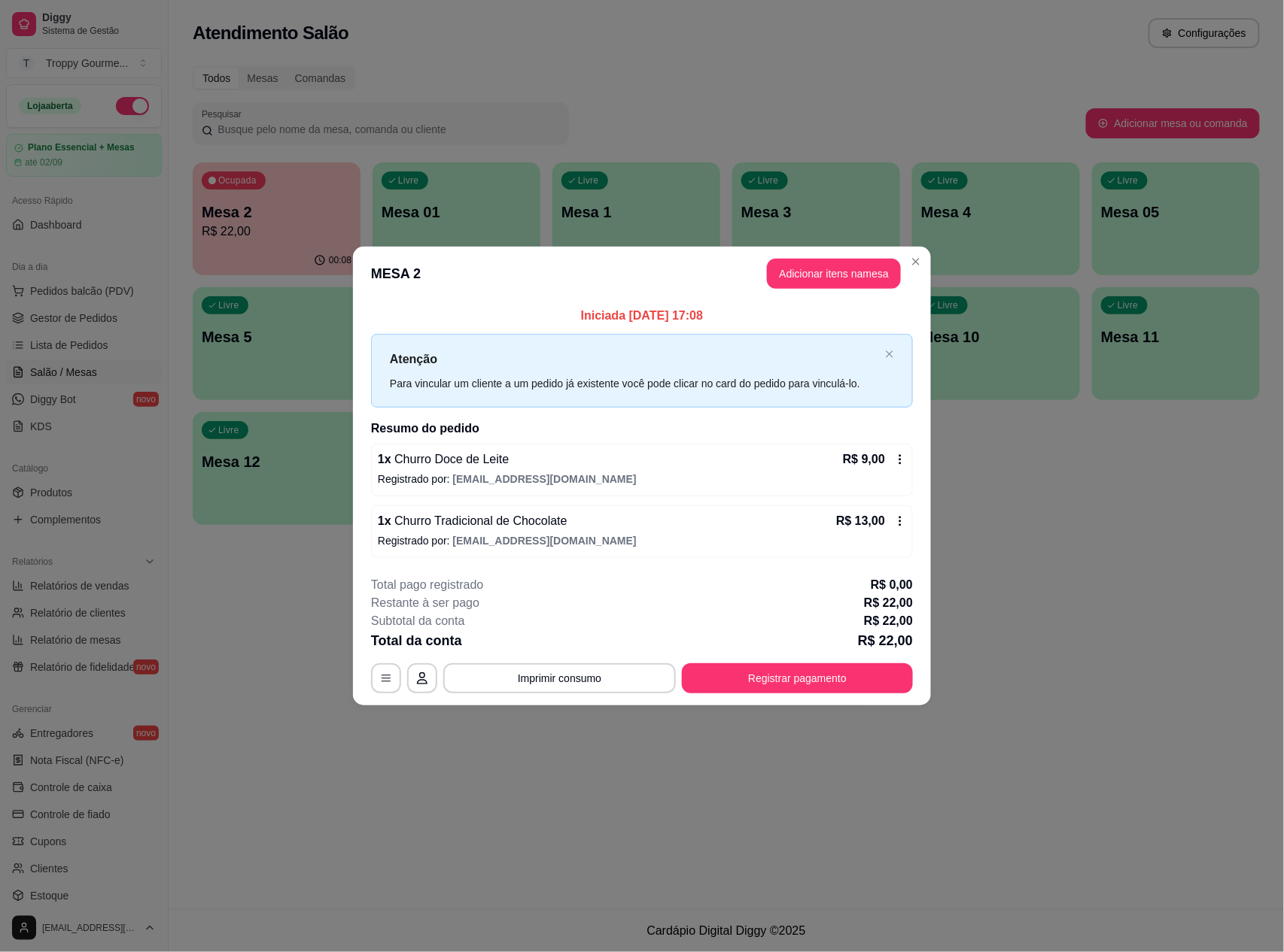
click at [870, 620] on p "R$ 22,00" at bounding box center [887, 621] width 49 height 18
click at [787, 669] on button "Registrar pagamento" at bounding box center [797, 679] width 231 height 30
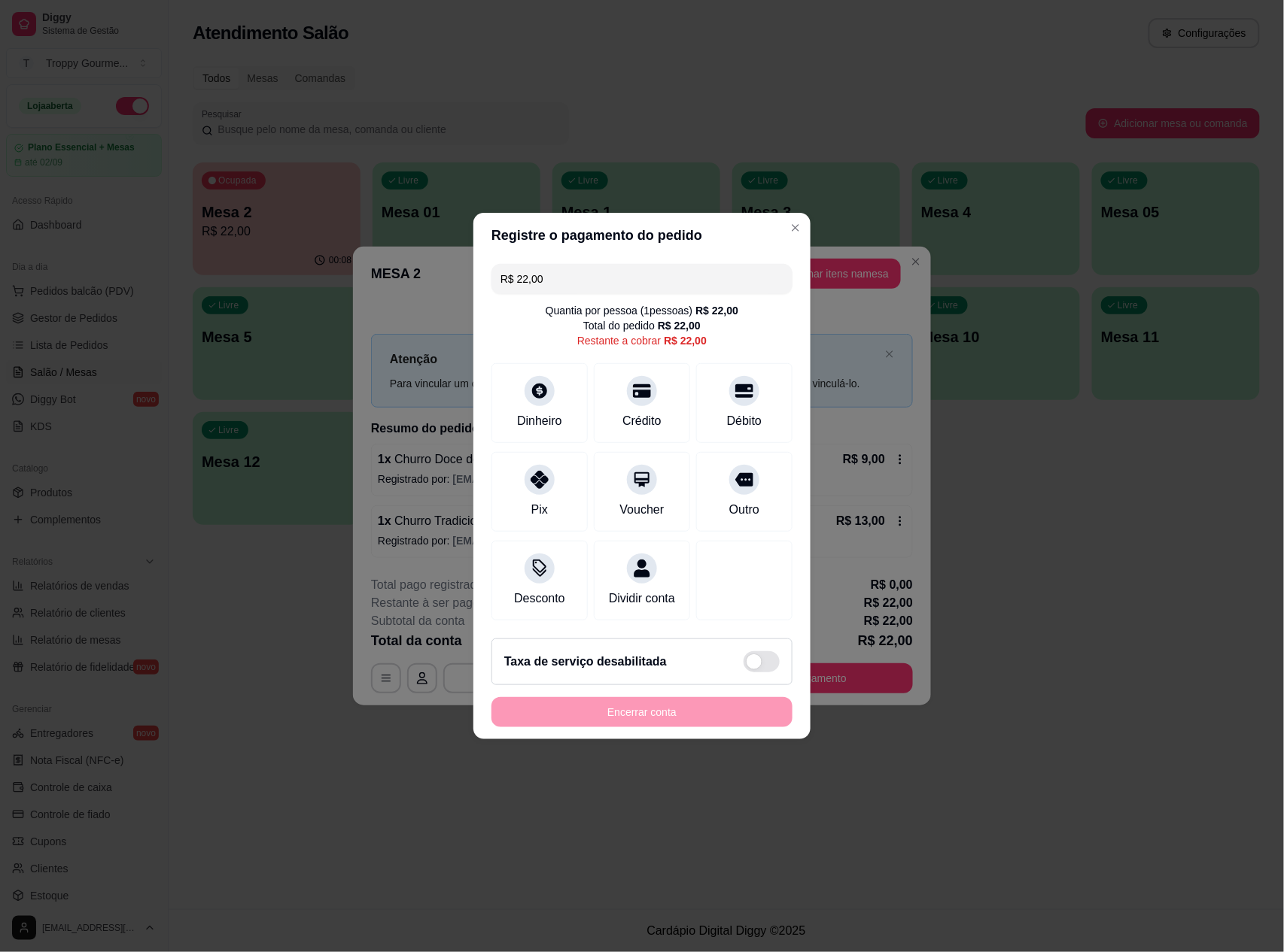
click at [608, 668] on h2 "Taxa de serviço desabilitada" at bounding box center [585, 662] width 162 height 18
type input "R$ 24,20"
checkbox input "true"
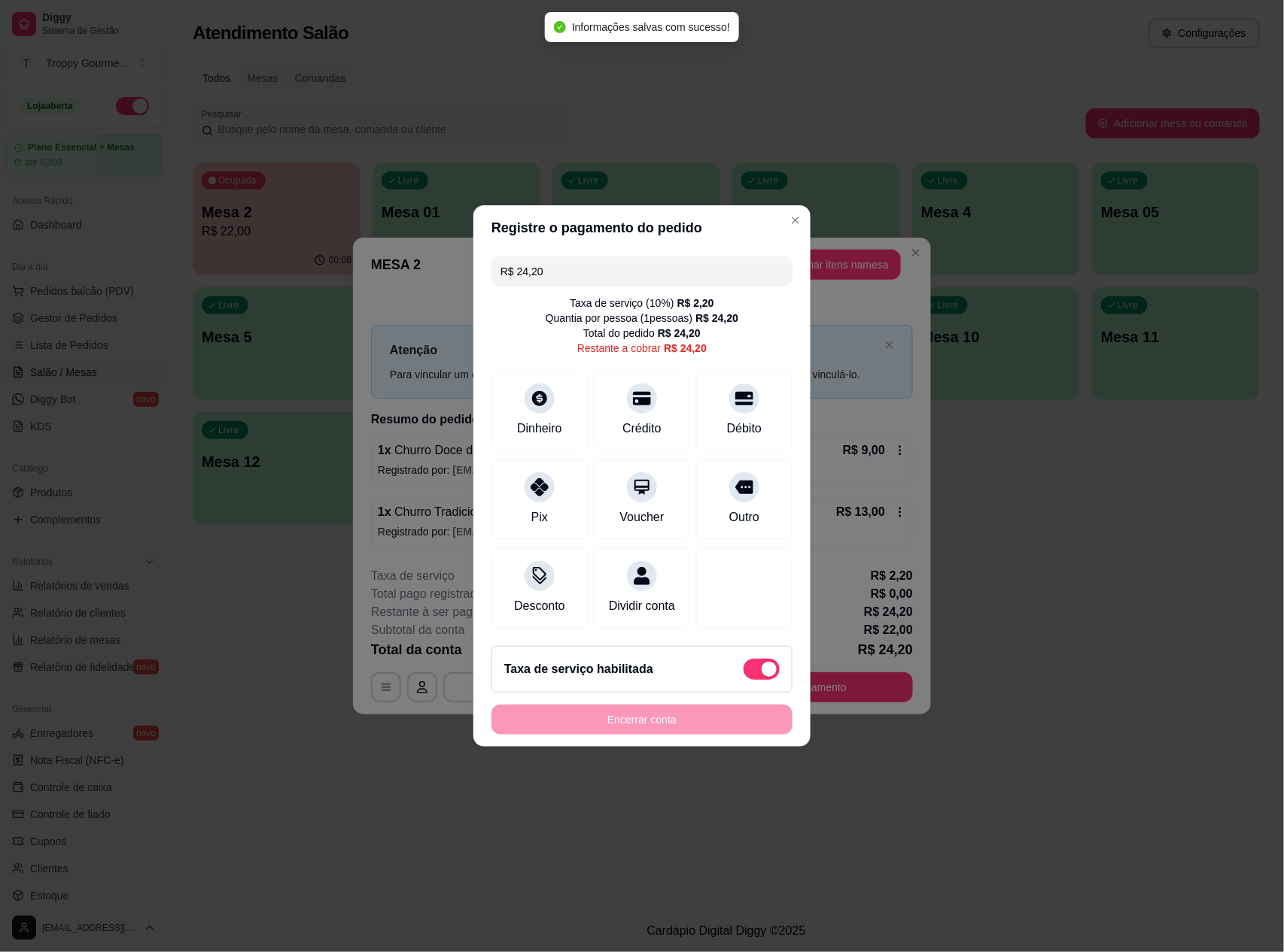
click at [744, 668] on div "Taxa de serviço habilitada" at bounding box center [642, 669] width 301 height 46
type input "R$ 22,00"
checkbox input "false"
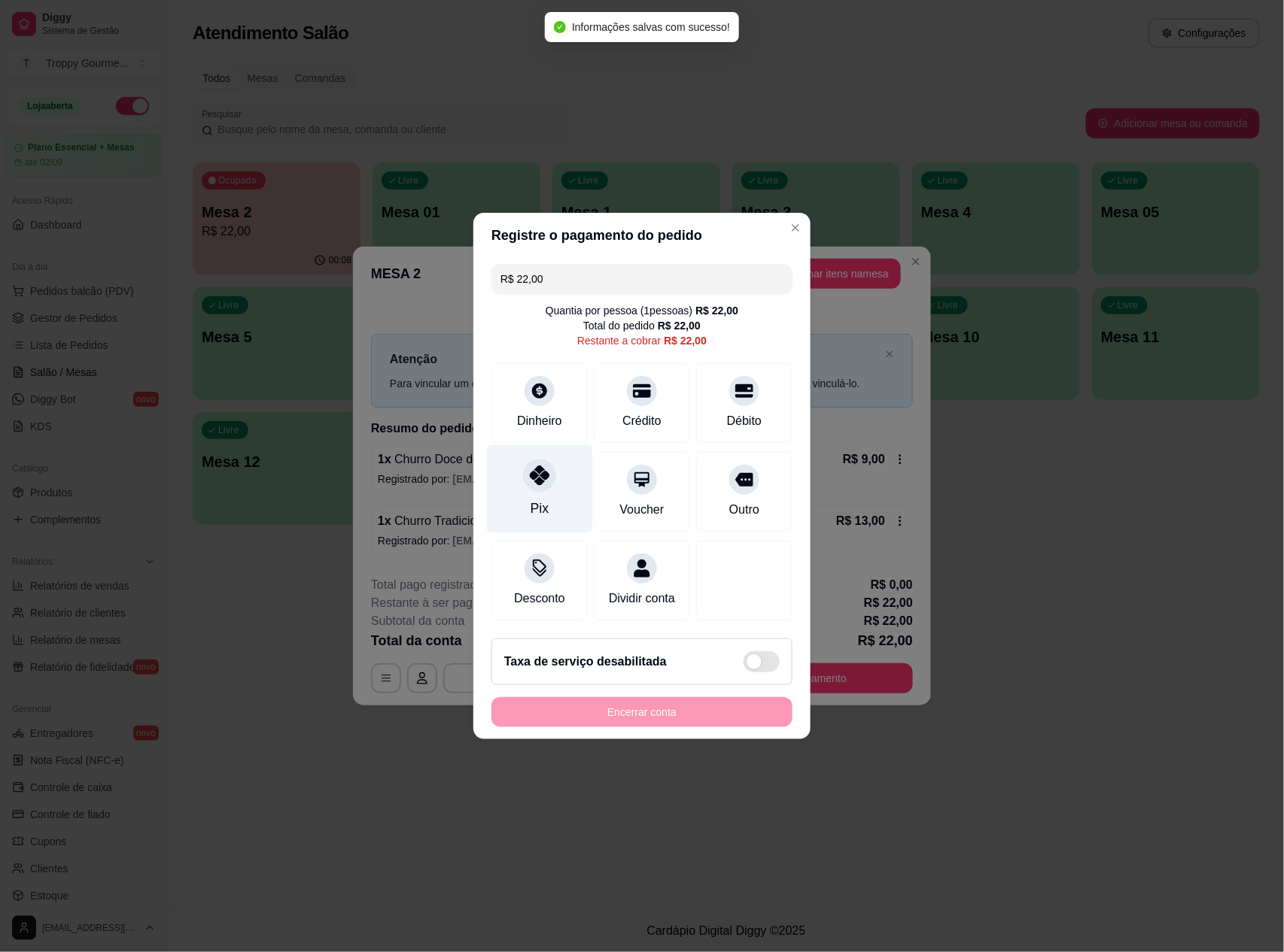
click at [536, 499] on div "Pix" at bounding box center [540, 508] width 18 height 19
type input "R$ 0,00"
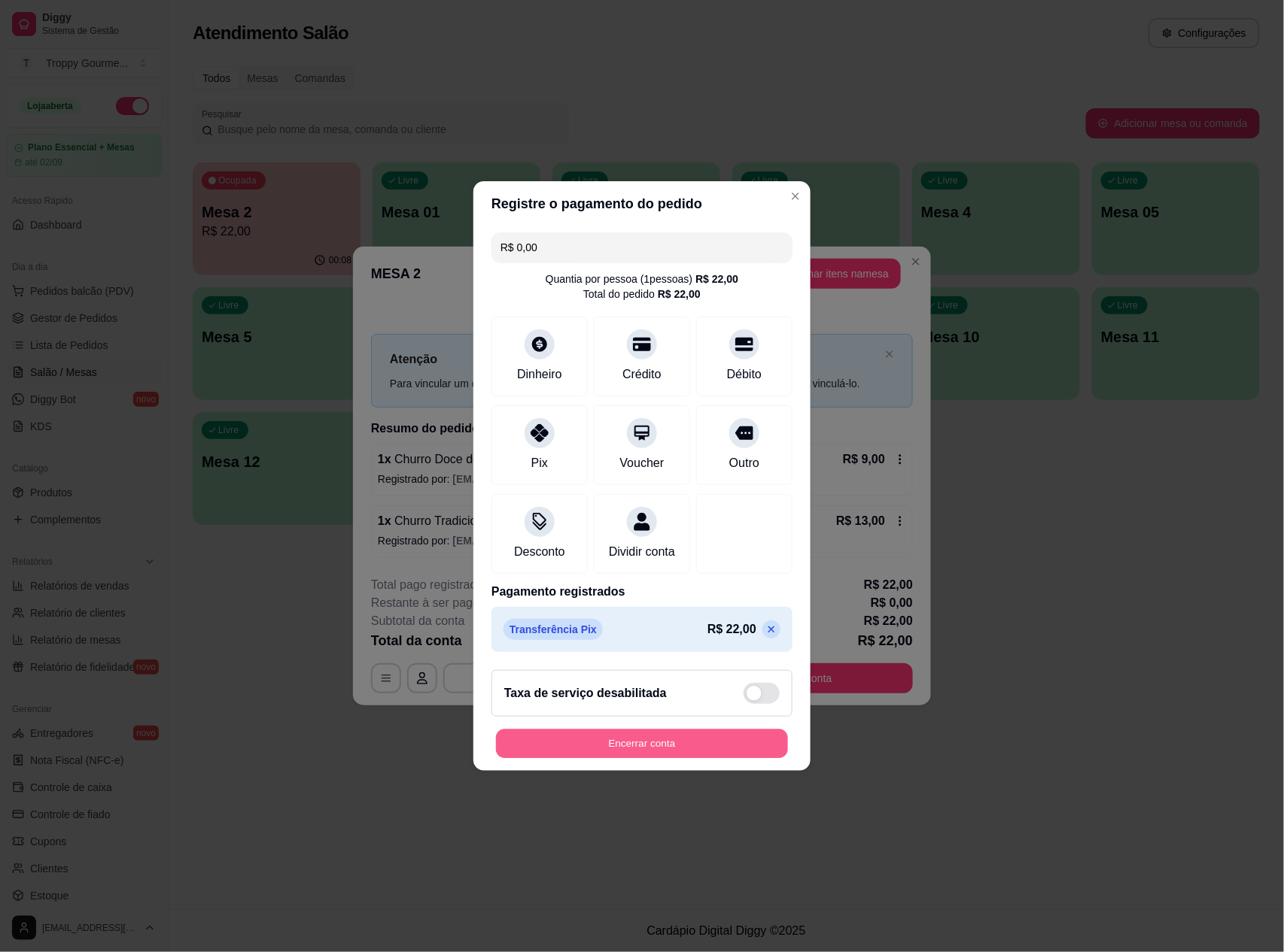
click at [612, 749] on button "Encerrar conta" at bounding box center [641, 744] width 292 height 30
